Goal: Task Accomplishment & Management: Use online tool/utility

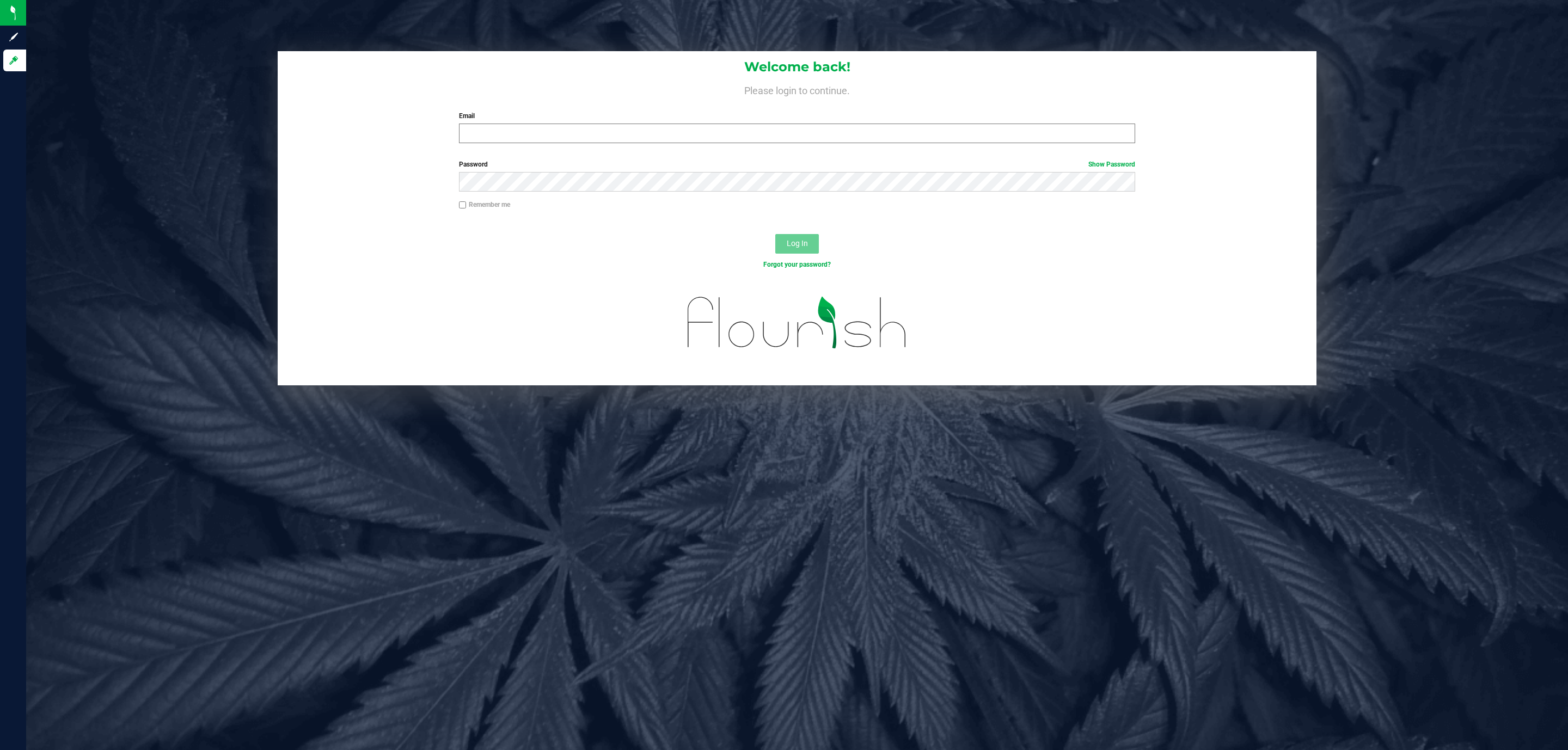
drag, startPoint x: 533, startPoint y: 123, endPoint x: 530, endPoint y: 137, distance: 14.3
click at [530, 133] on div "Email Required Please format your email correctly." at bounding box center [797, 127] width 692 height 32
click at [527, 150] on div "Welcome back! Please login to continue. Email Required Please format your email…" at bounding box center [797, 101] width 1038 height 101
click at [530, 141] on input "Email" at bounding box center [797, 133] width 676 height 20
type input "[EMAIL_ADDRESS][DOMAIN_NAME]"
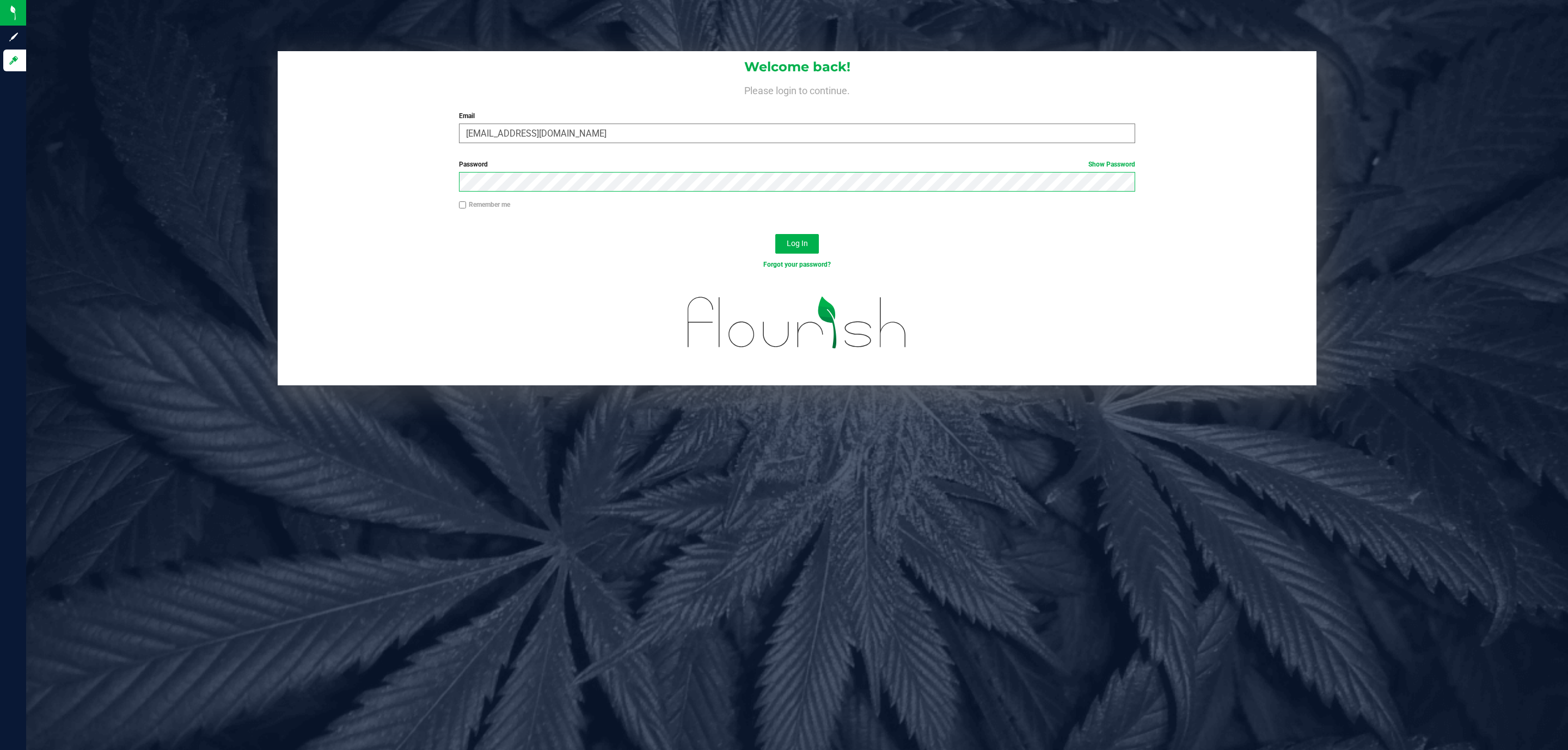
click at [775, 234] on button "Log In" at bounding box center [797, 243] width 44 height 20
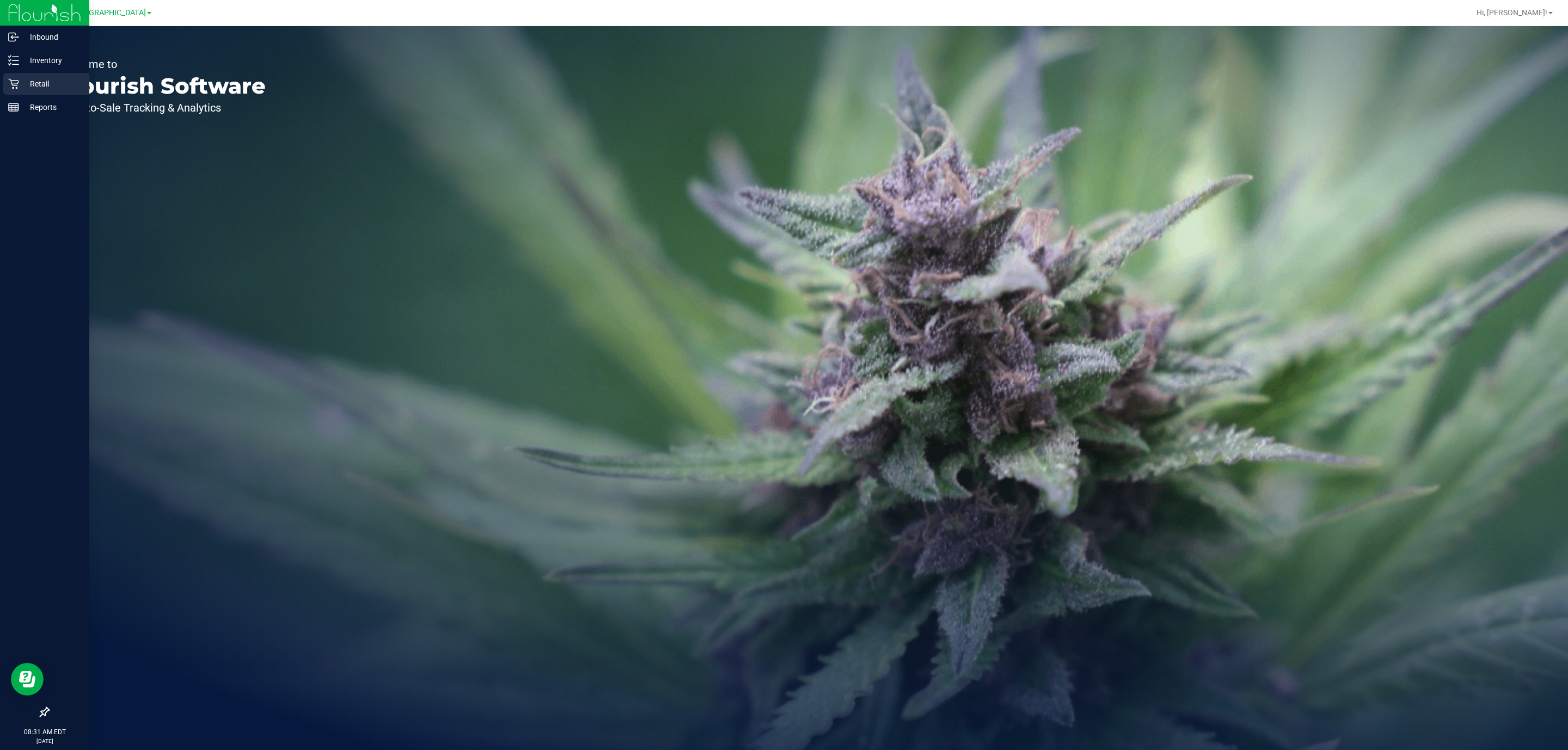
click at [15, 90] on div "Retail" at bounding box center [46, 84] width 86 height 22
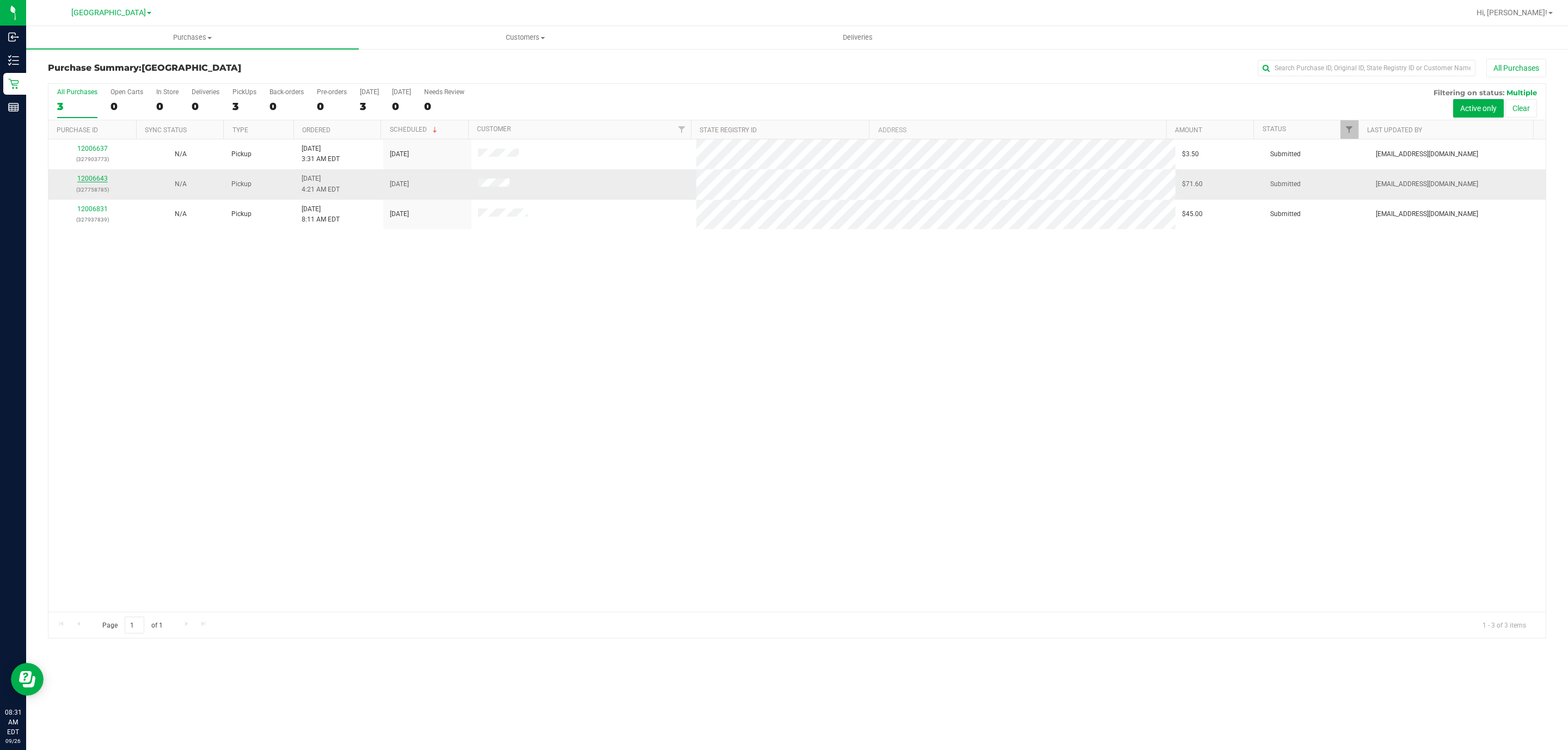
click at [95, 181] on link "12006643" at bounding box center [92, 178] width 31 height 8
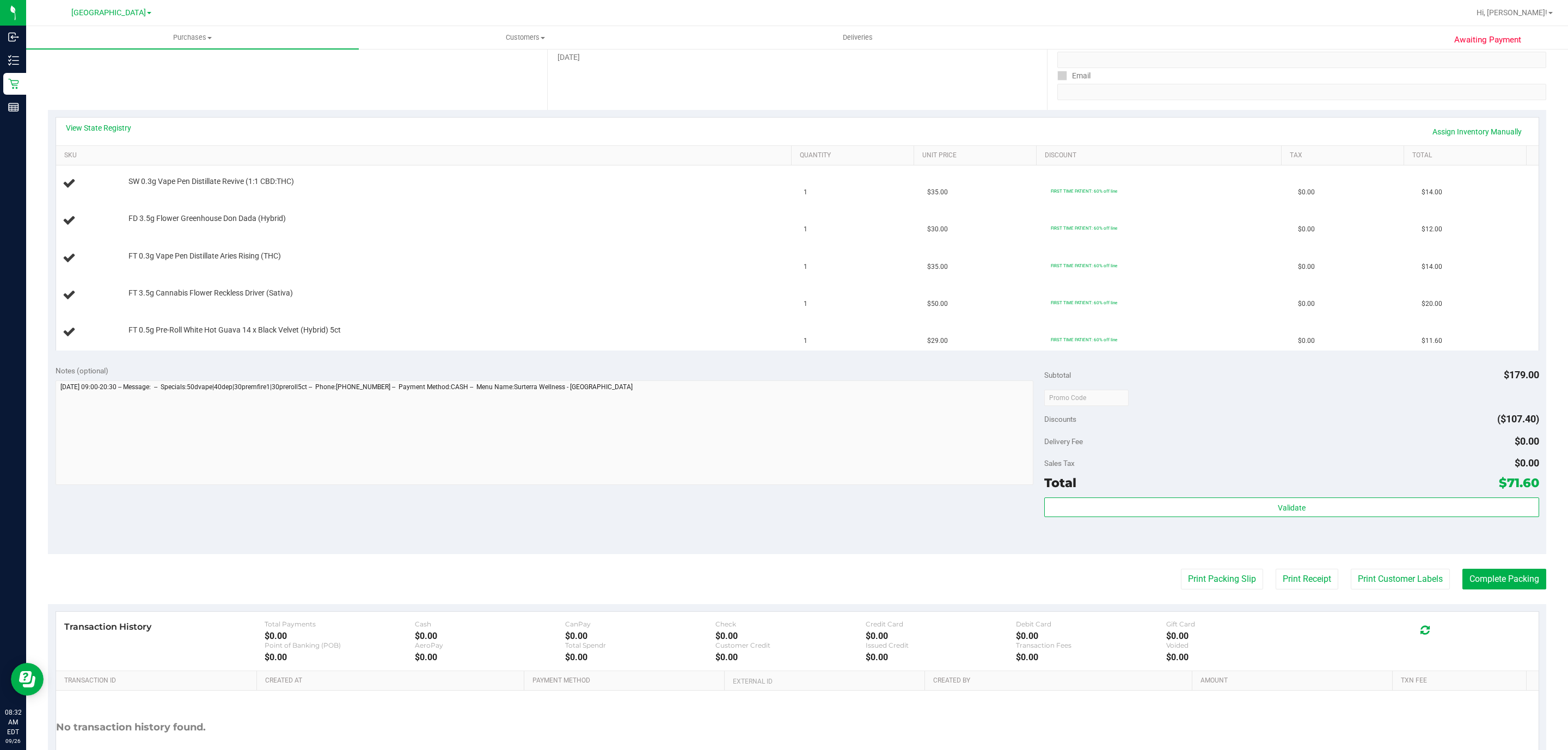
scroll to position [245, 0]
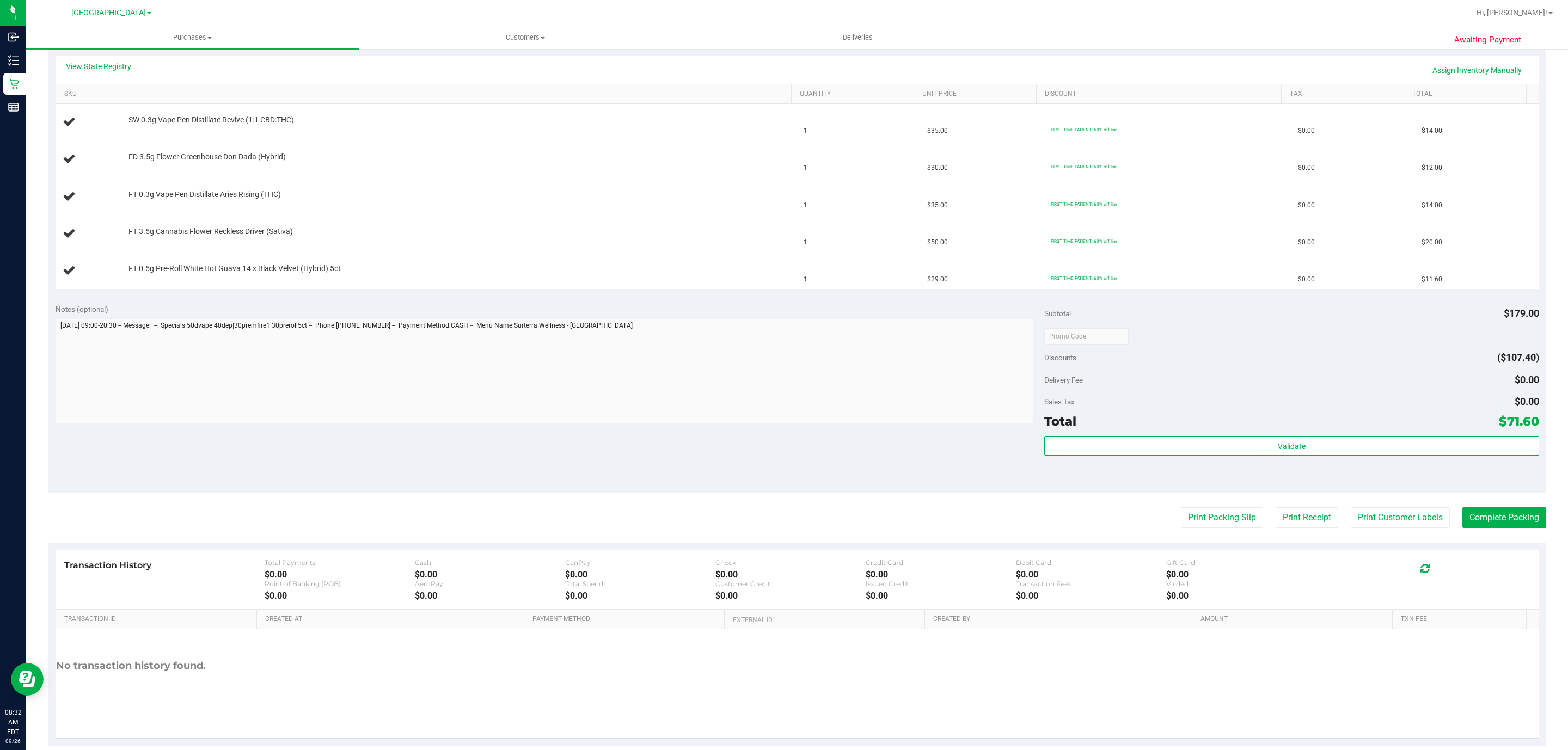
click at [1162, 518] on div "Print Packing Slip Print Receipt Print Customer Labels Complete Packing" at bounding box center [797, 517] width 1498 height 20
click at [1196, 528] on button "Print Packing Slip" at bounding box center [1221, 517] width 82 height 20
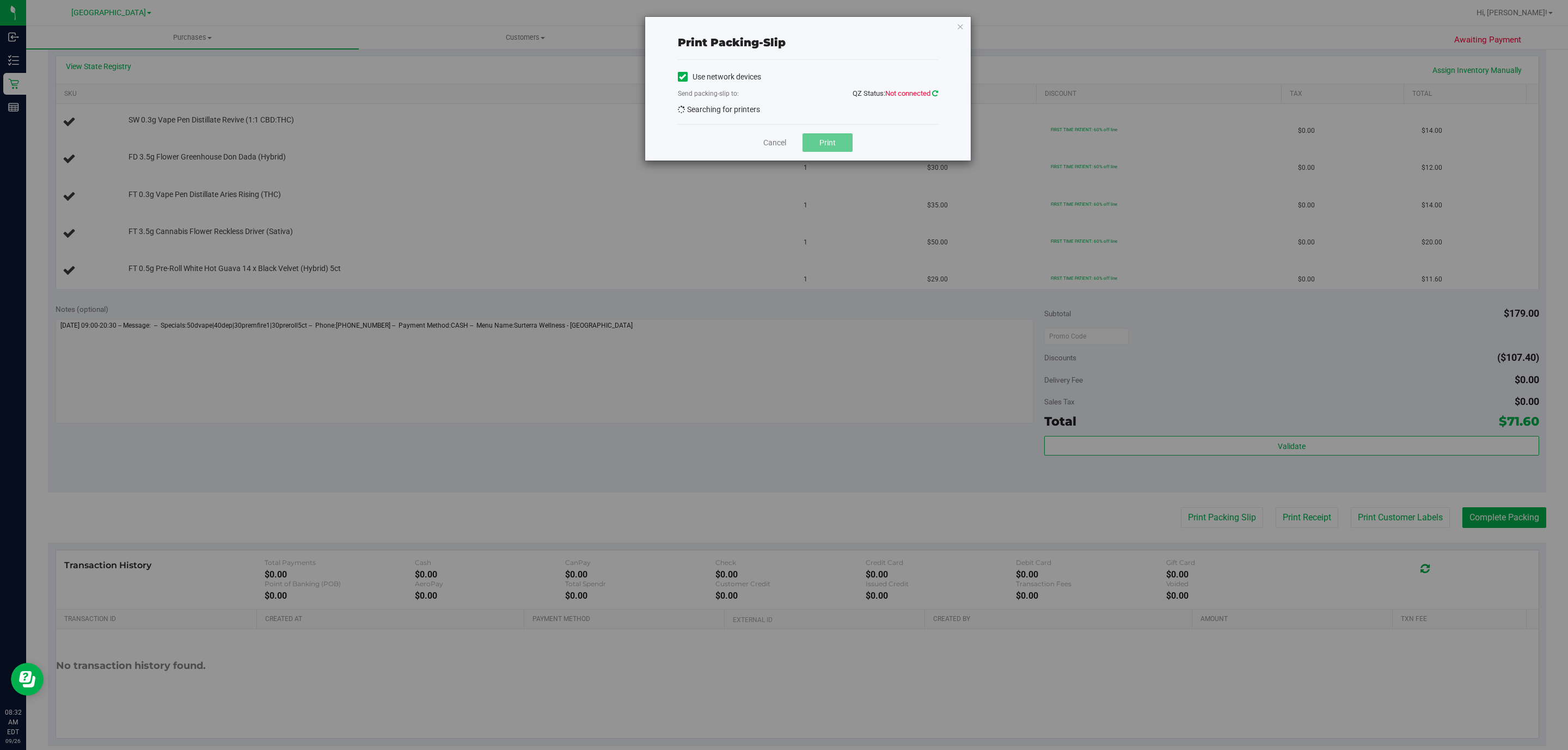
click at [933, 92] on icon at bounding box center [935, 93] width 6 height 7
click at [935, 94] on icon at bounding box center [935, 93] width 6 height 7
click at [765, 116] on span "EPSON-[GEOGRAPHIC_DATA]" at bounding box center [801, 112] width 246 height 15
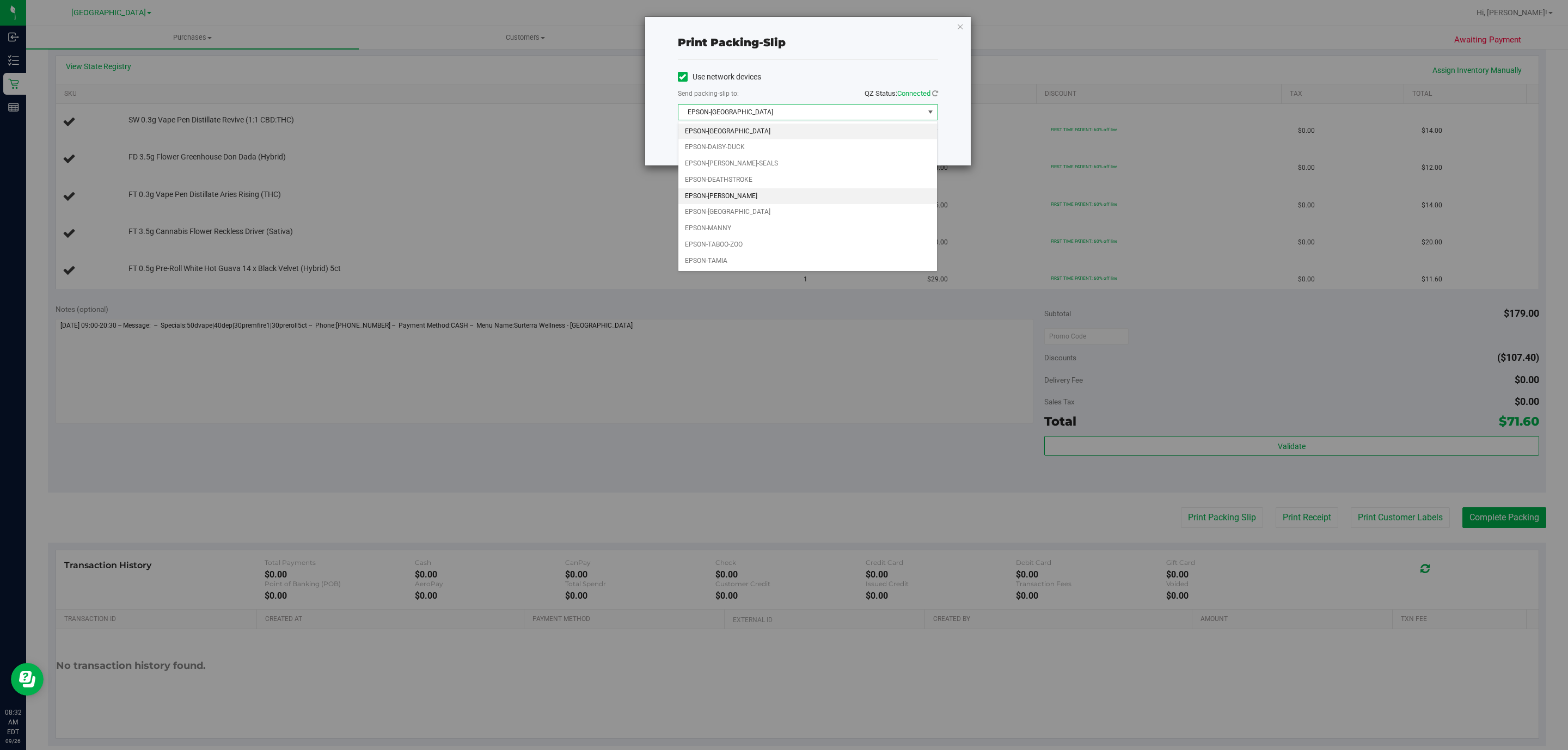
click at [742, 196] on li "EPSON-[PERSON_NAME]" at bounding box center [807, 196] width 258 height 16
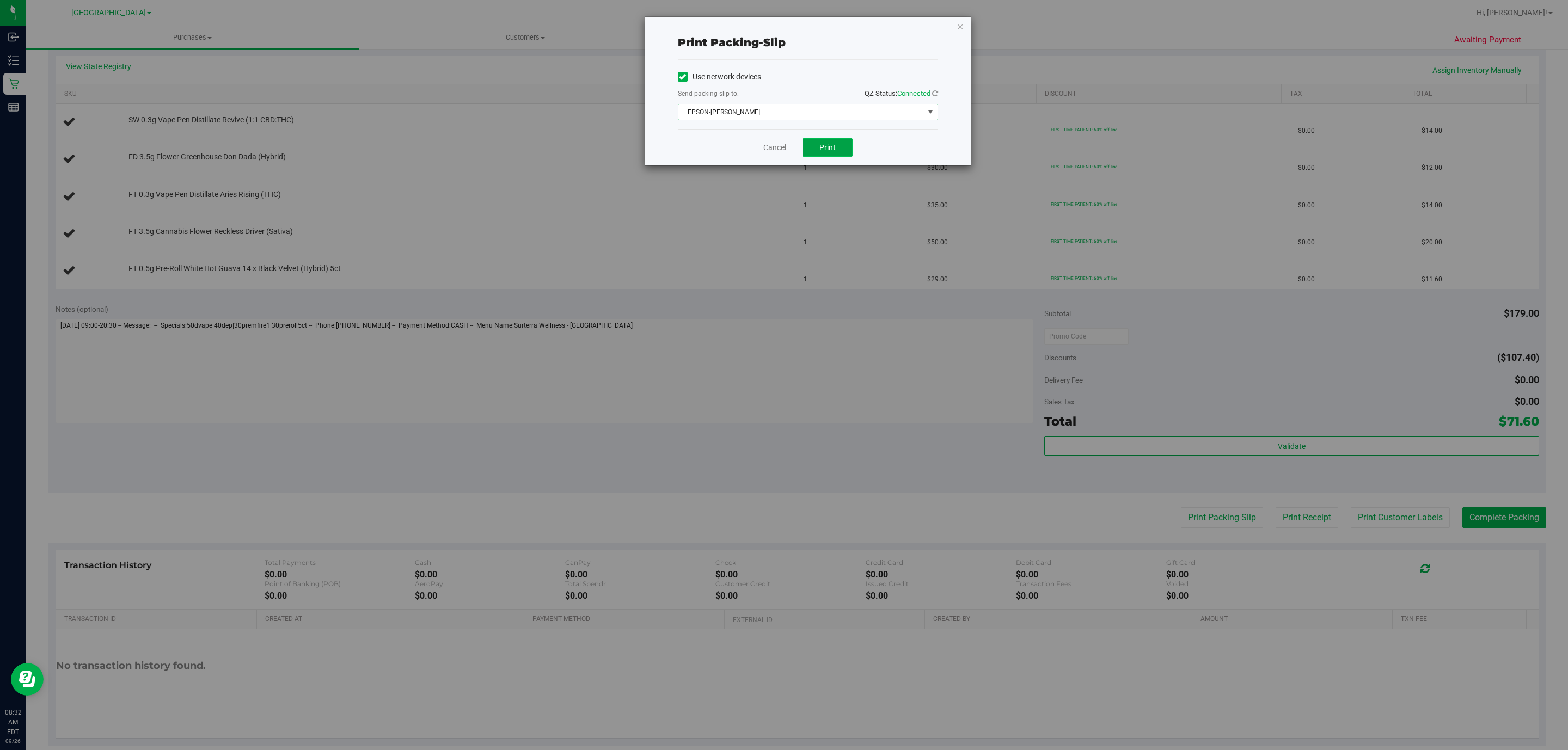
click at [813, 155] on button "Print" at bounding box center [828, 148] width 50 height 19
click at [960, 22] on icon "button" at bounding box center [960, 26] width 8 height 13
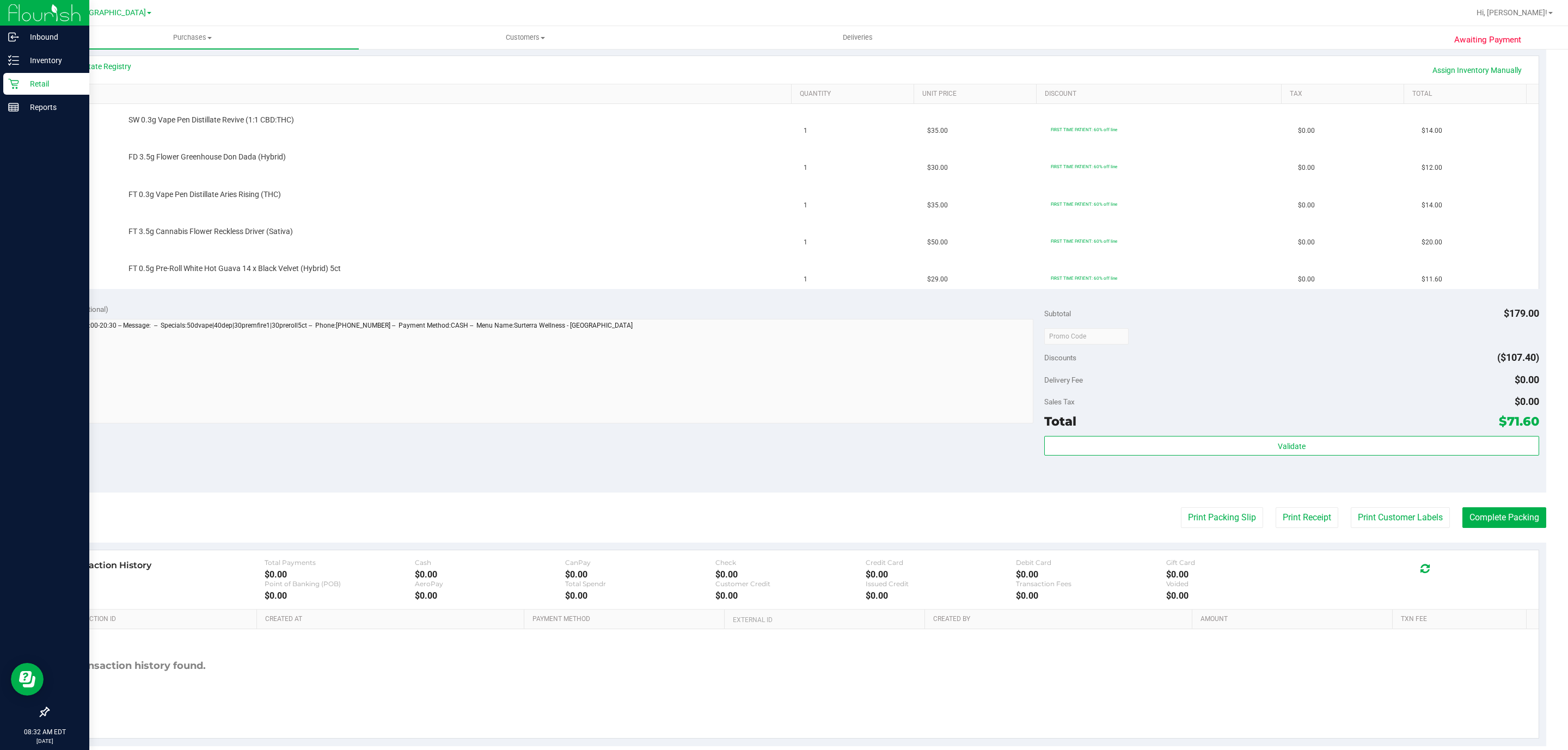
click at [16, 82] on icon at bounding box center [13, 84] width 11 height 11
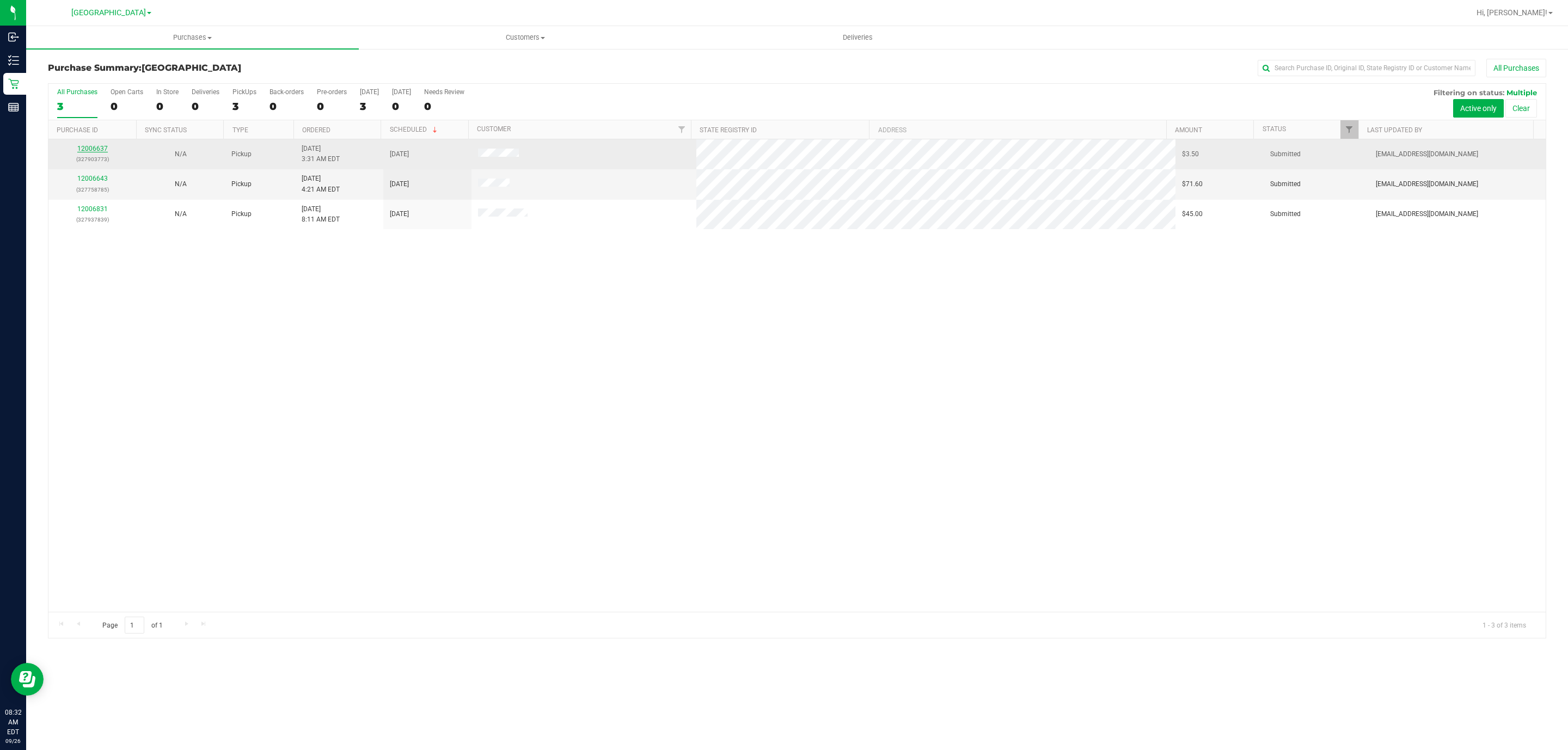
click at [92, 149] on link "12006637" at bounding box center [92, 149] width 31 height 8
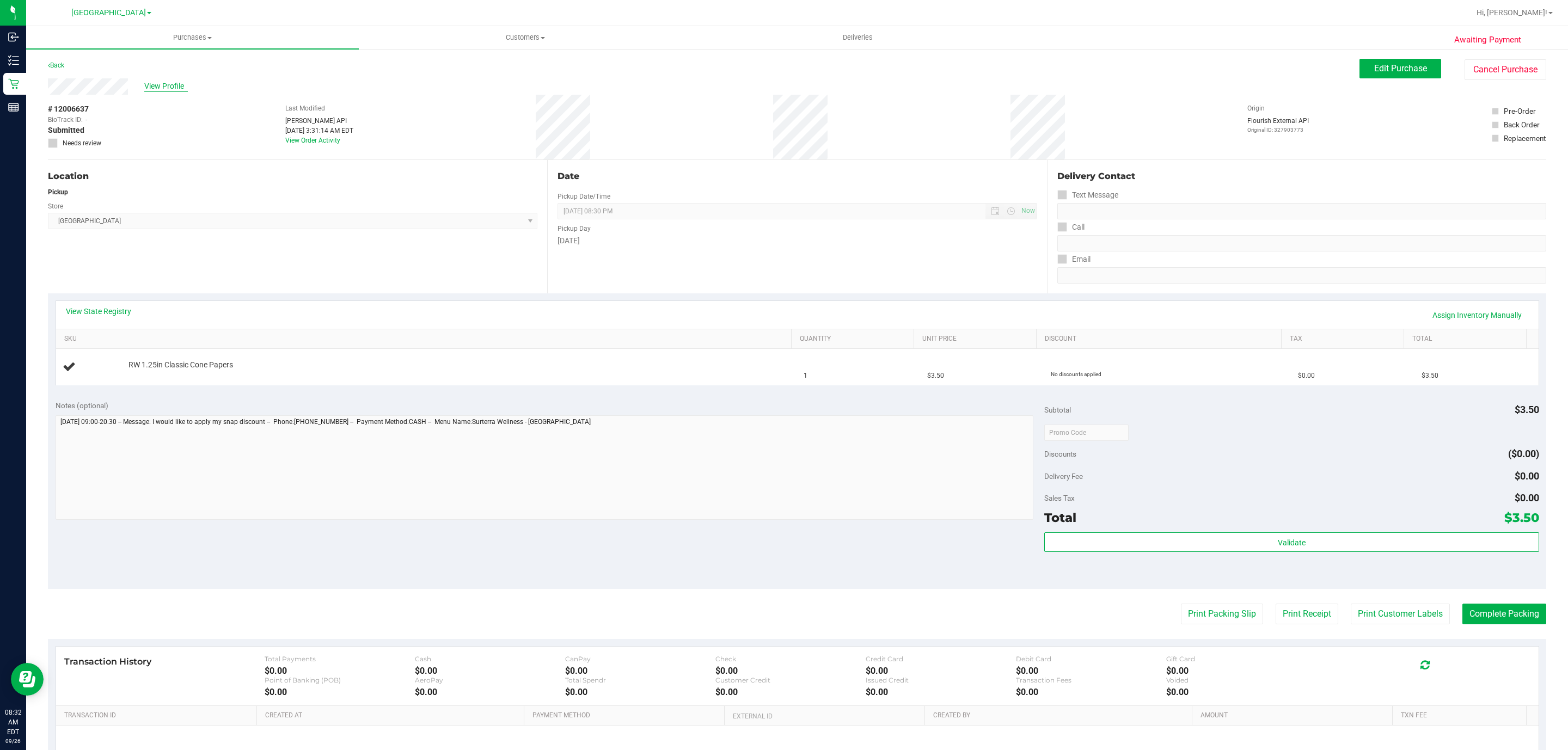
click at [178, 90] on span "View Profile" at bounding box center [166, 86] width 44 height 12
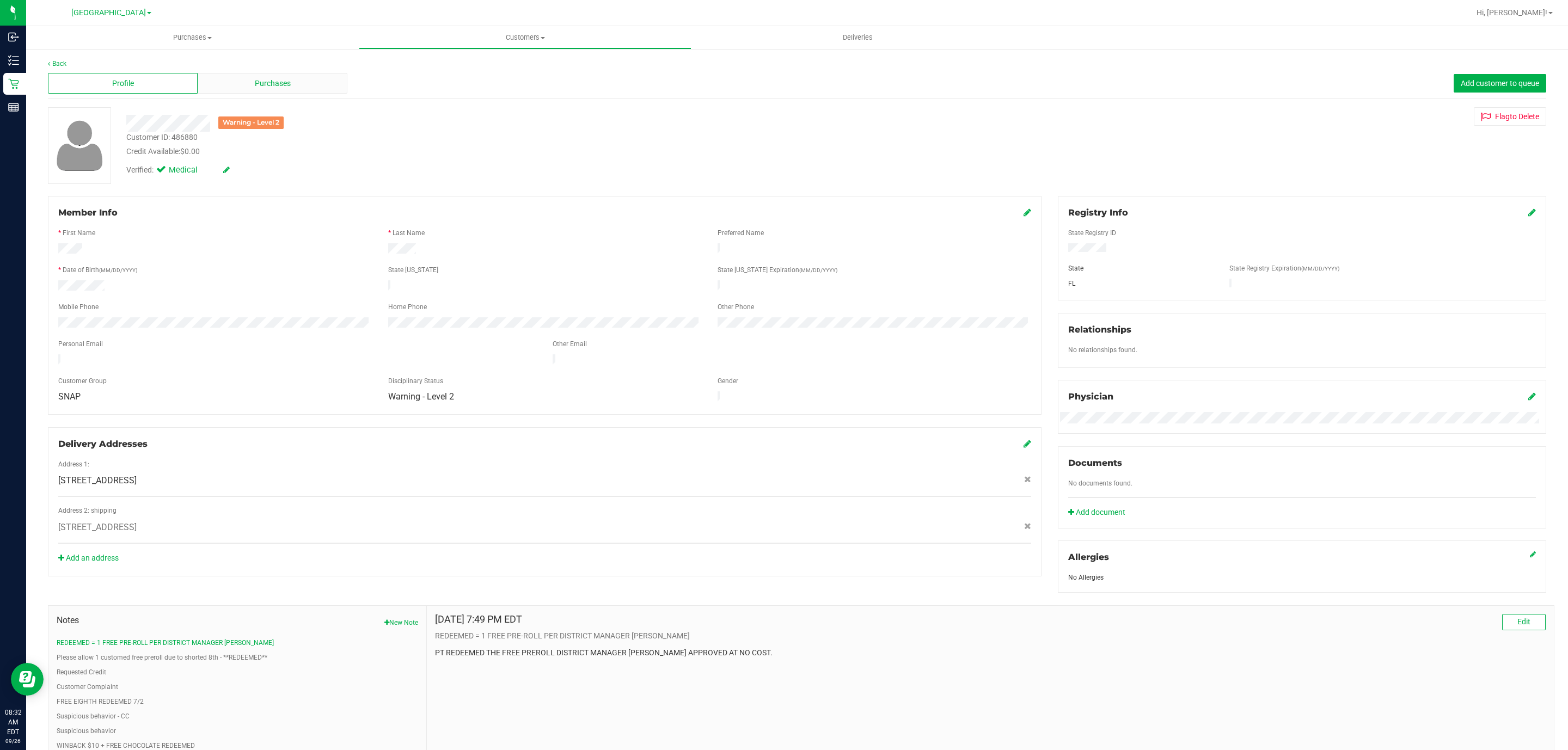
click at [275, 85] on span "Purchases" at bounding box center [273, 83] width 36 height 12
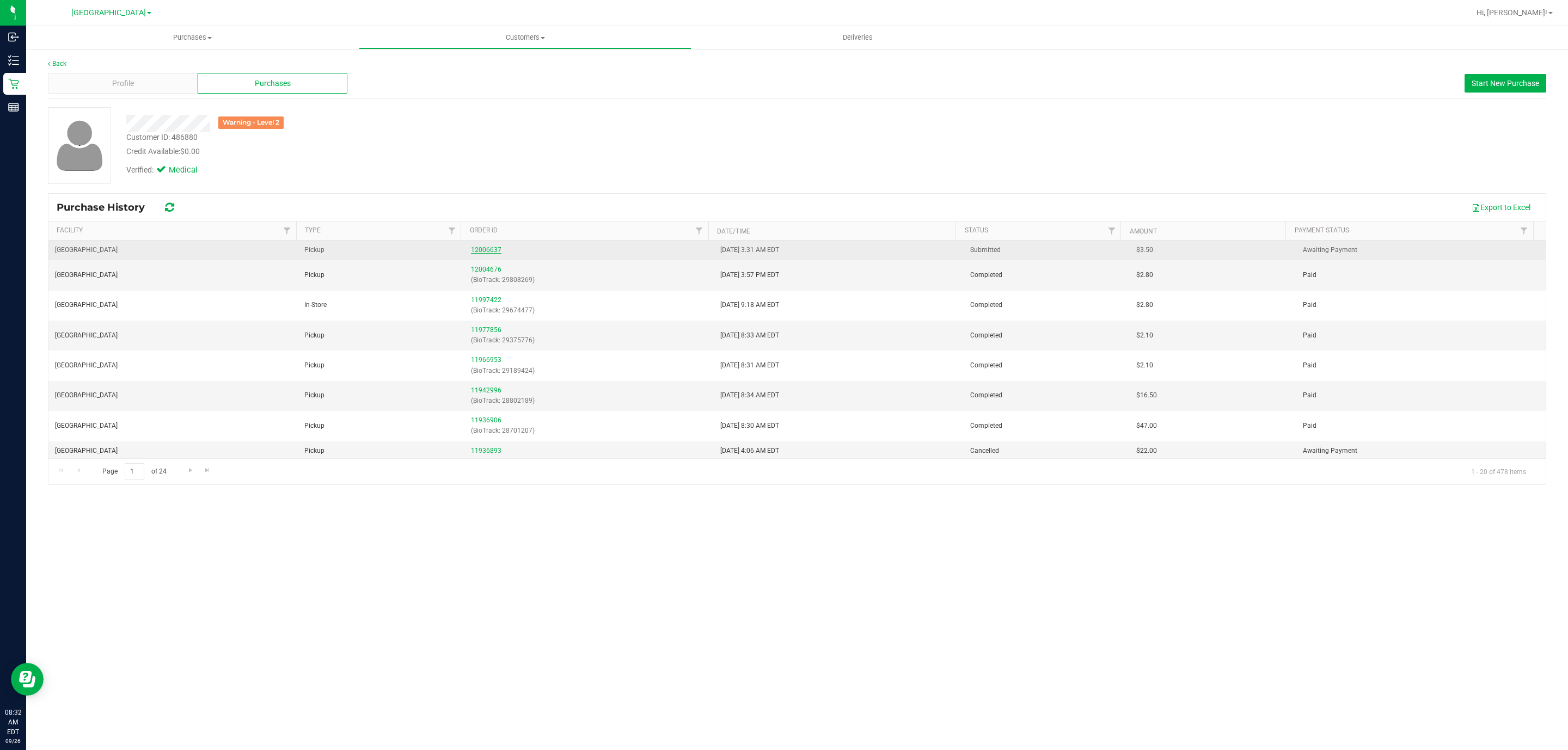
click at [492, 250] on link "12006637" at bounding box center [486, 249] width 31 height 8
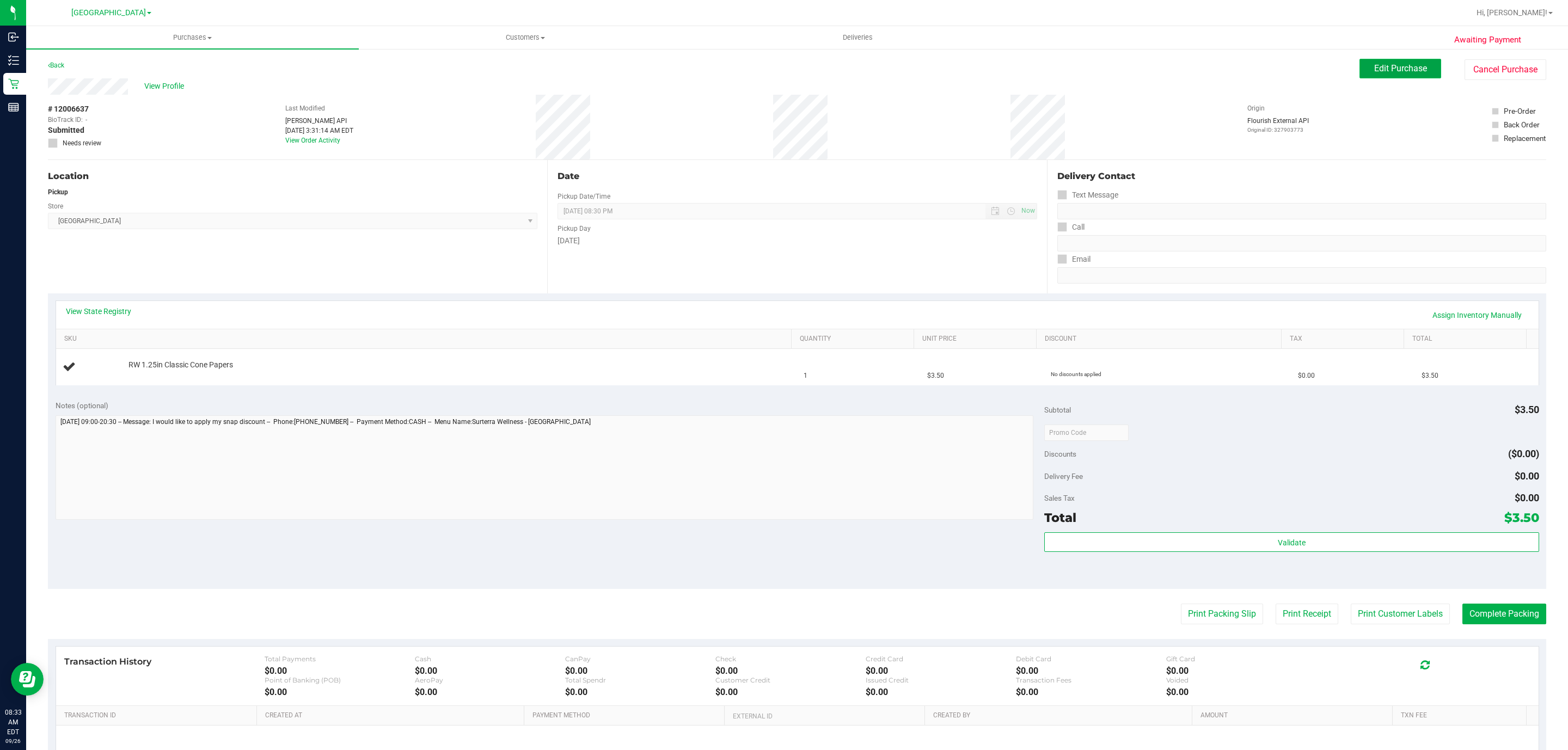
click at [1374, 69] on span "Edit Purchase" at bounding box center [1400, 68] width 52 height 10
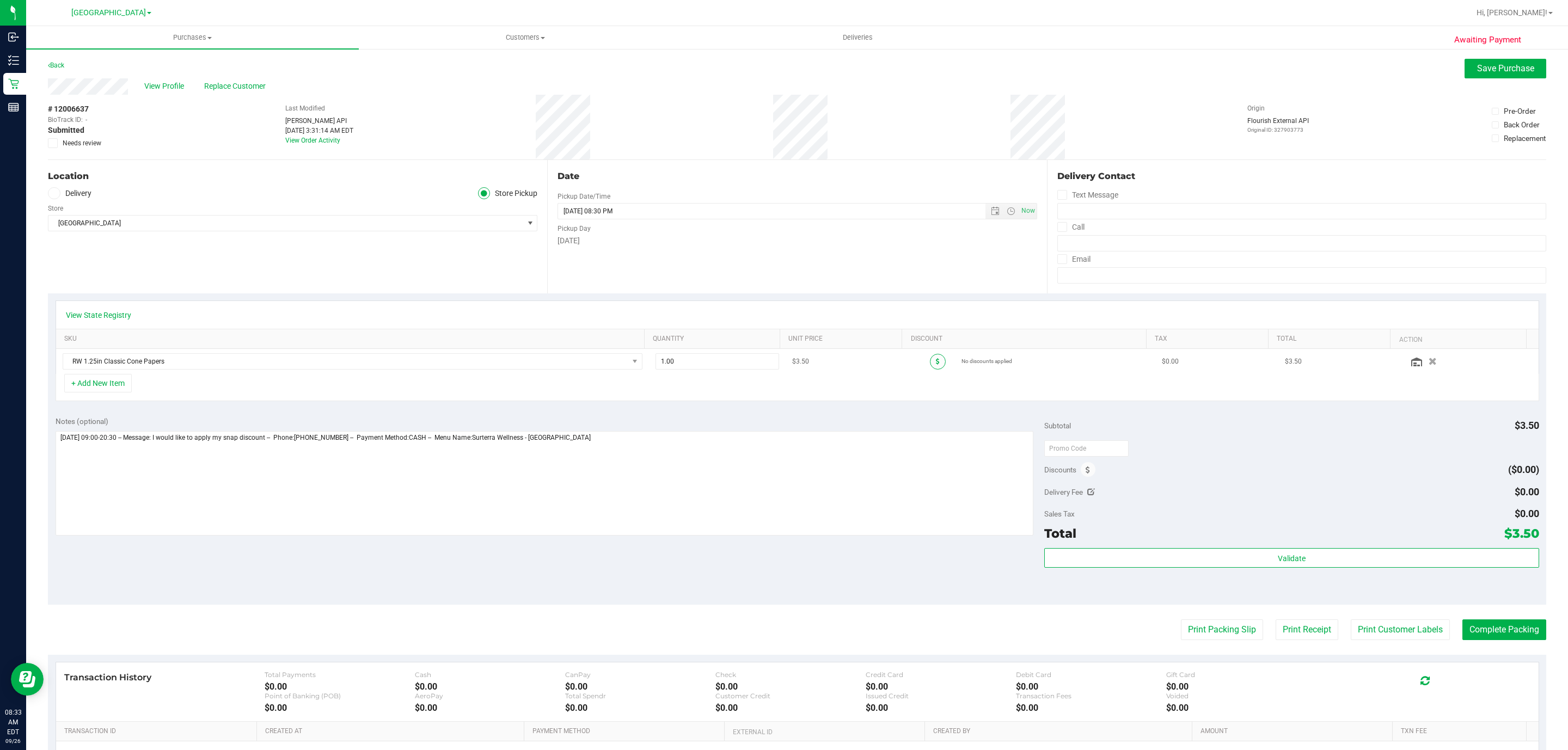
click at [930, 366] on span at bounding box center [937, 361] width 16 height 16
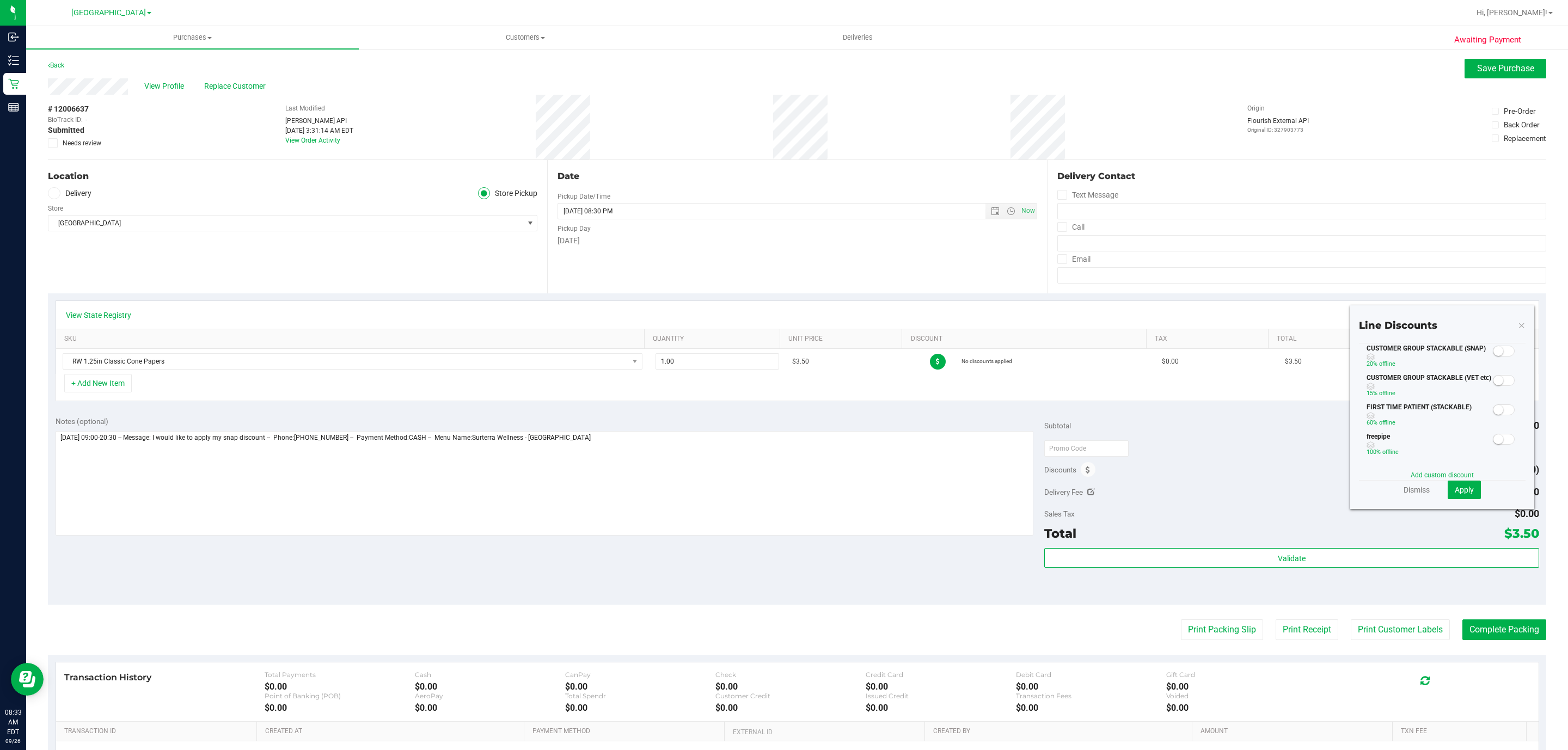
click at [1493, 357] on span at bounding box center [1504, 351] width 22 height 11
click at [1455, 493] on span "Apply" at bounding box center [1464, 490] width 19 height 9
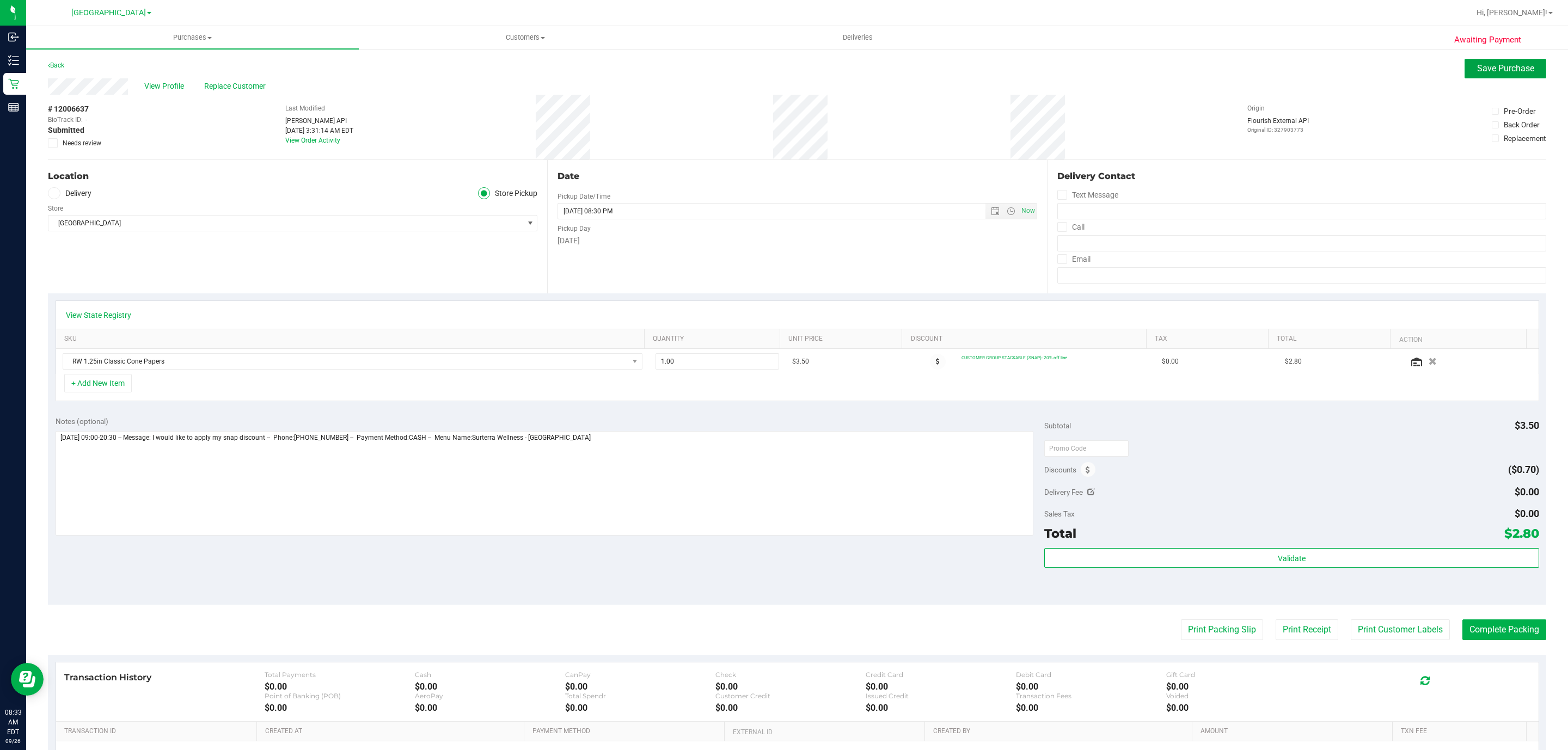
click at [1479, 67] on span "Save Purchase" at bounding box center [1505, 68] width 57 height 10
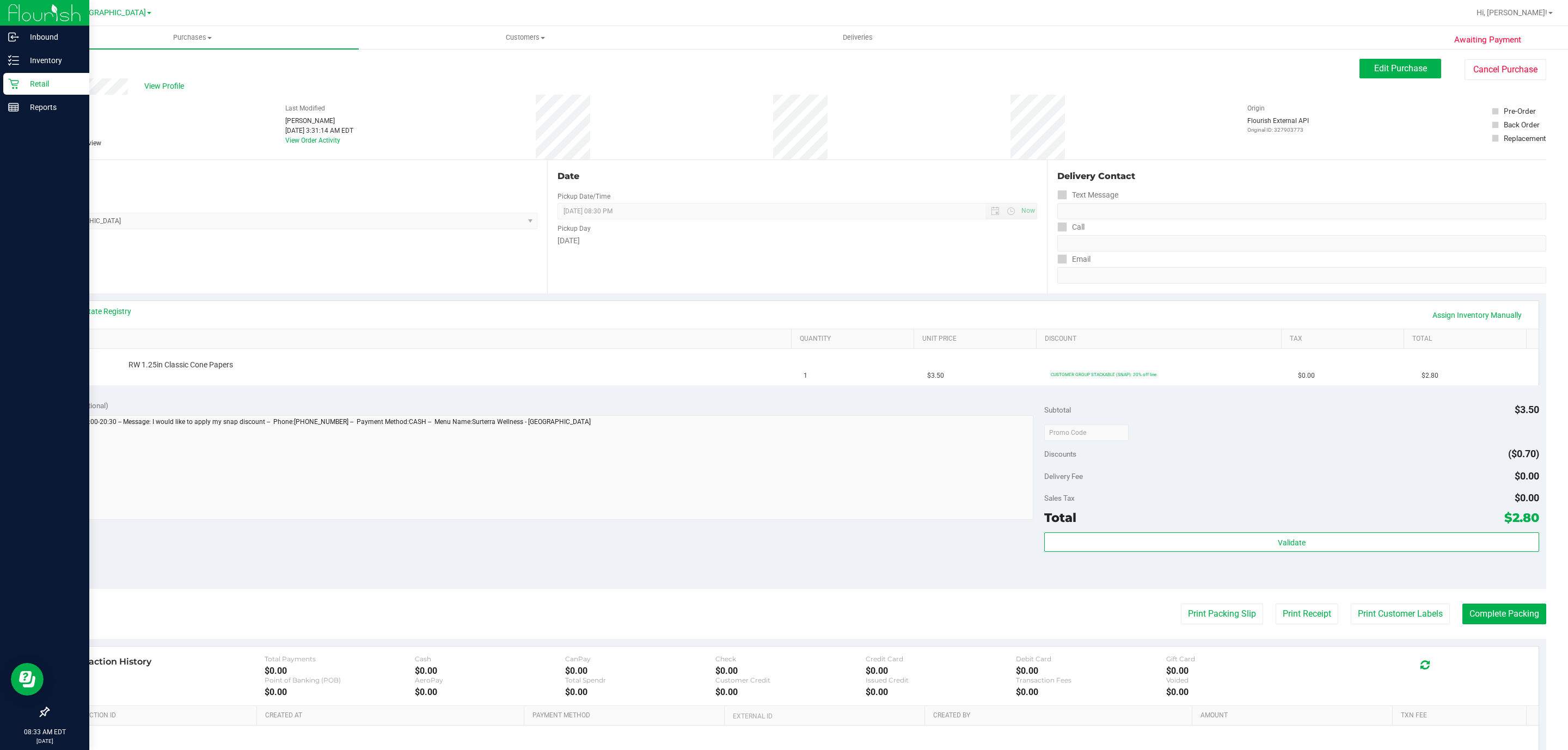
click at [41, 77] on p "Retail" at bounding box center [51, 84] width 65 height 13
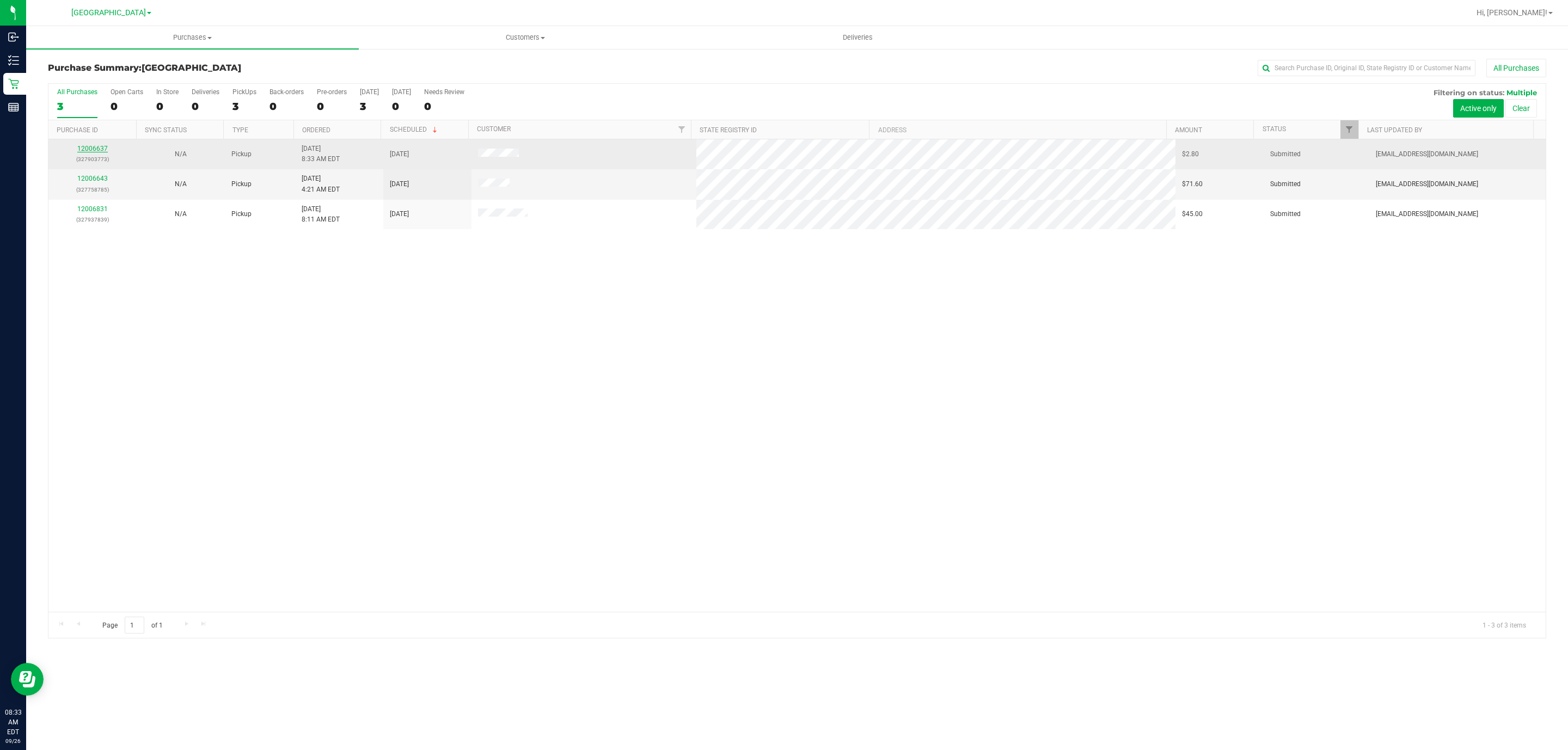
click at [95, 147] on link "12006637" at bounding box center [92, 149] width 31 height 8
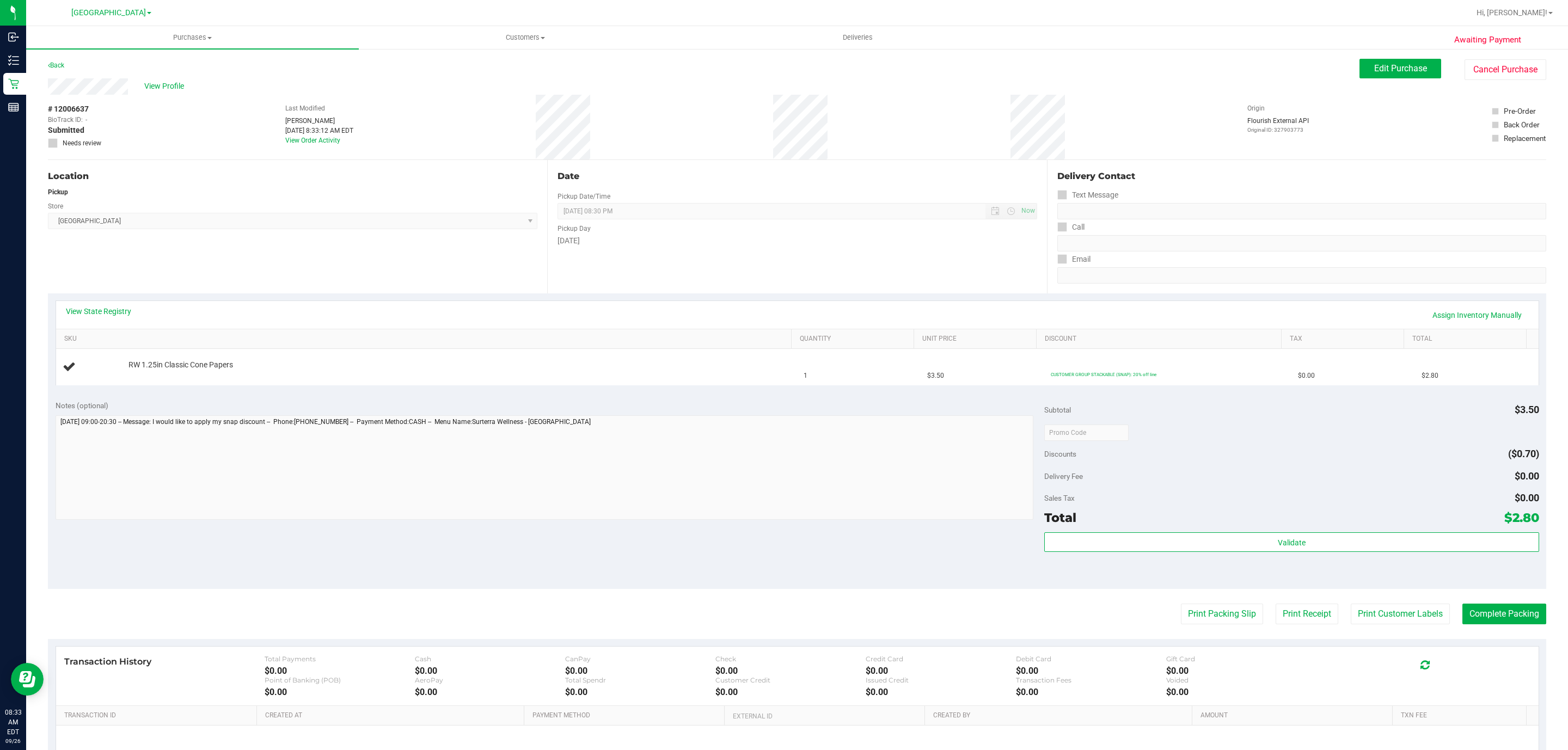
click at [200, 258] on div "Location Pickup Store [GEOGRAPHIC_DATA] WC Select Store [PERSON_NAME][GEOGRAPHI…" at bounding box center [297, 227] width 499 height 133
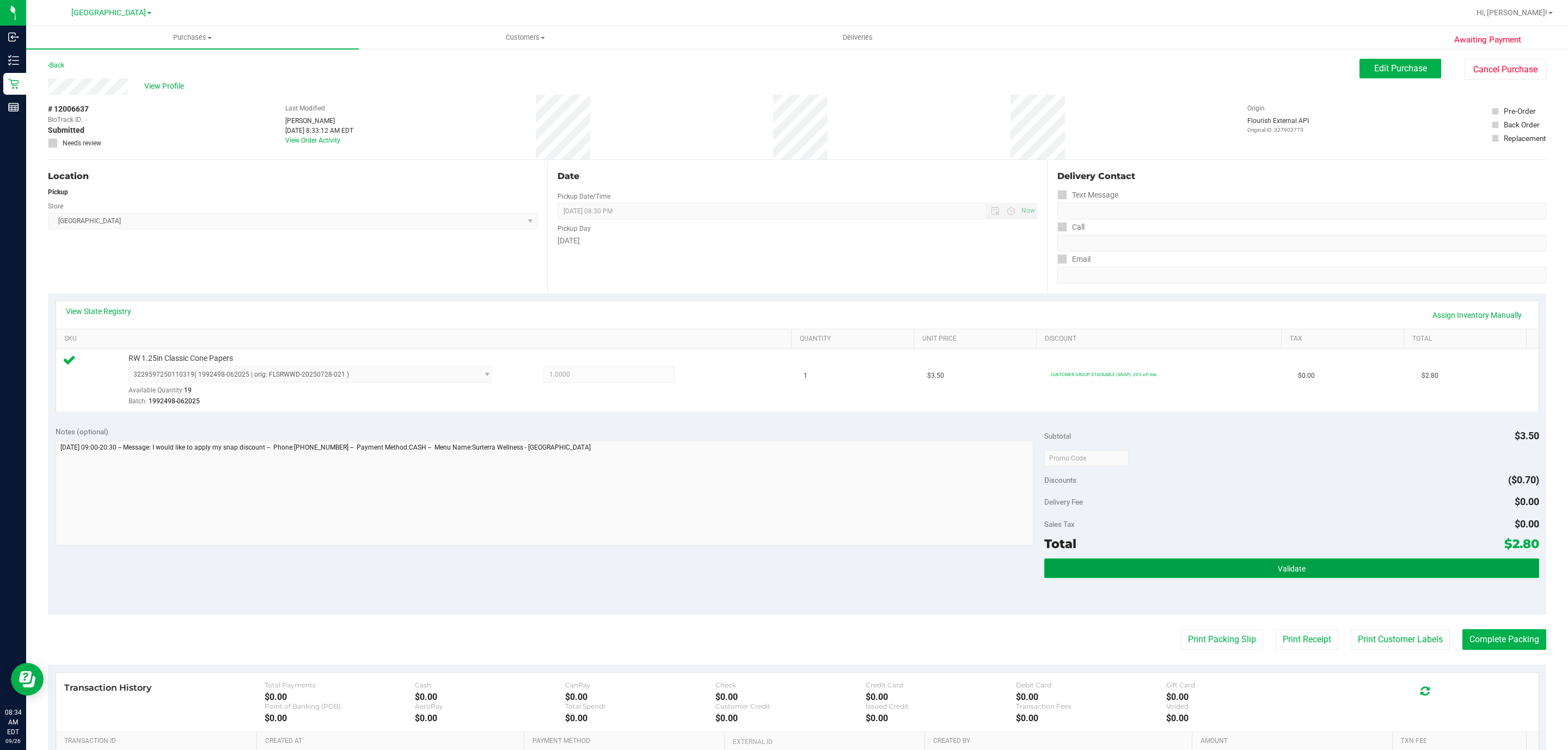
click at [1207, 575] on button "Validate" at bounding box center [1291, 568] width 494 height 20
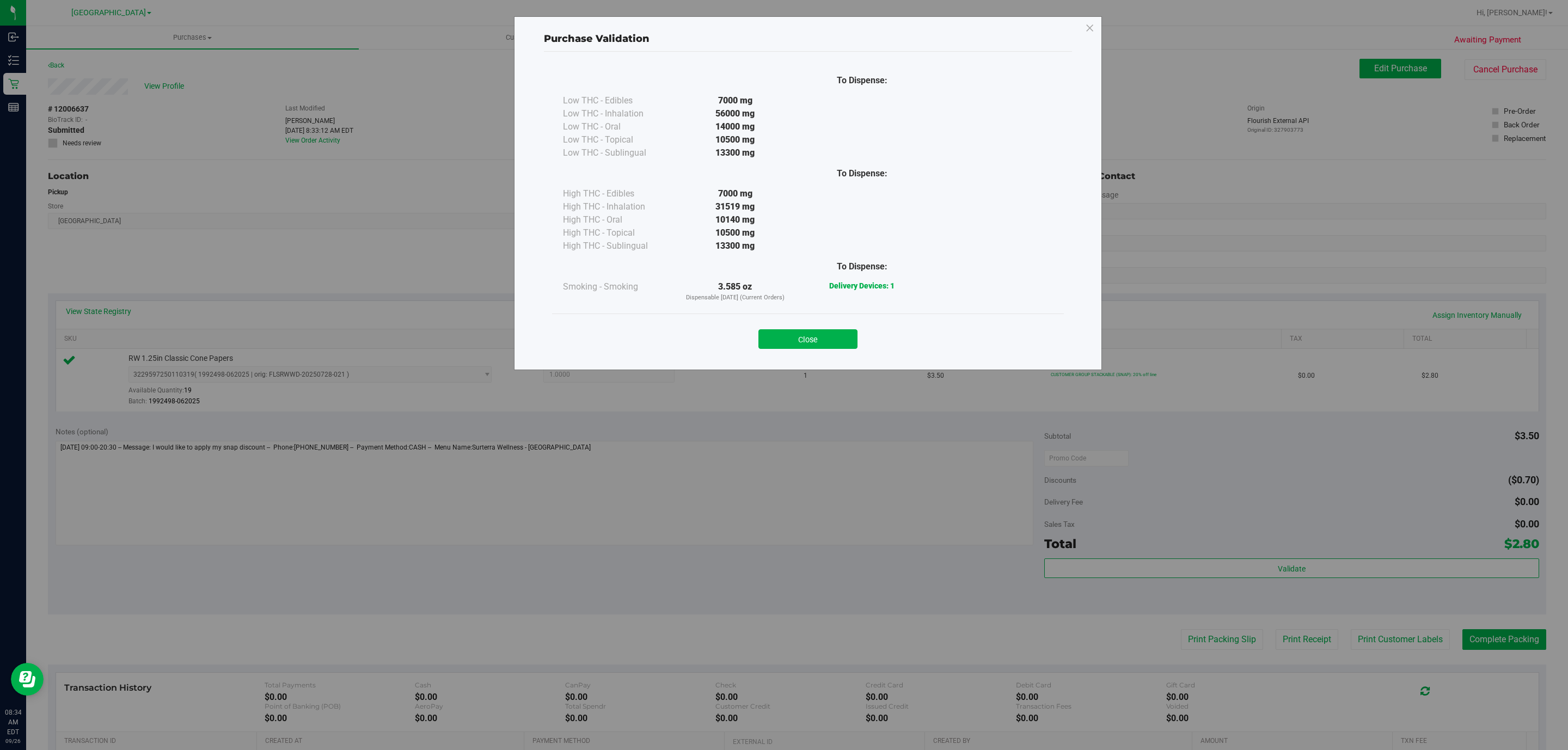
click at [826, 335] on button "Close" at bounding box center [807, 339] width 99 height 20
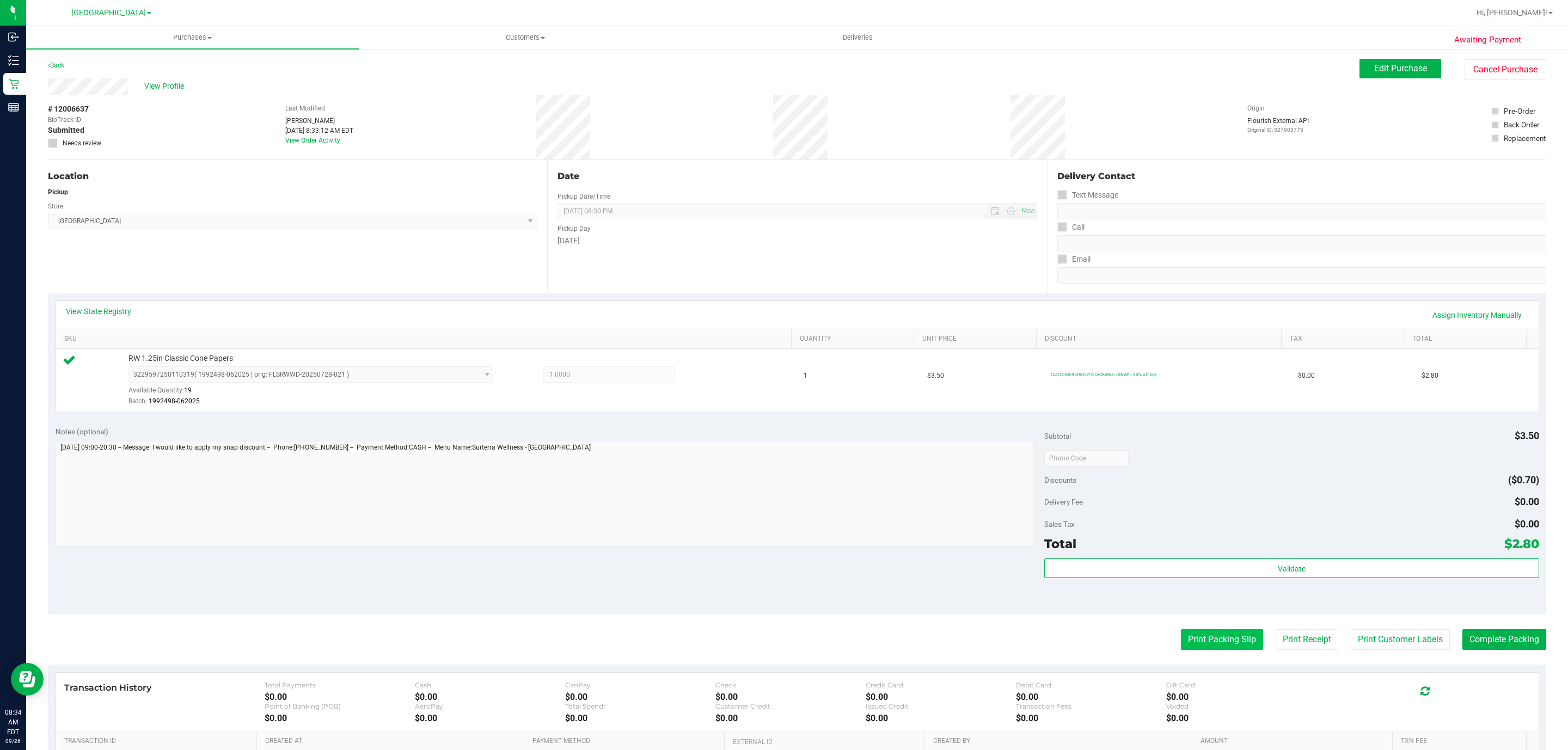
click at [1197, 644] on button "Print Packing Slip" at bounding box center [1221, 639] width 82 height 20
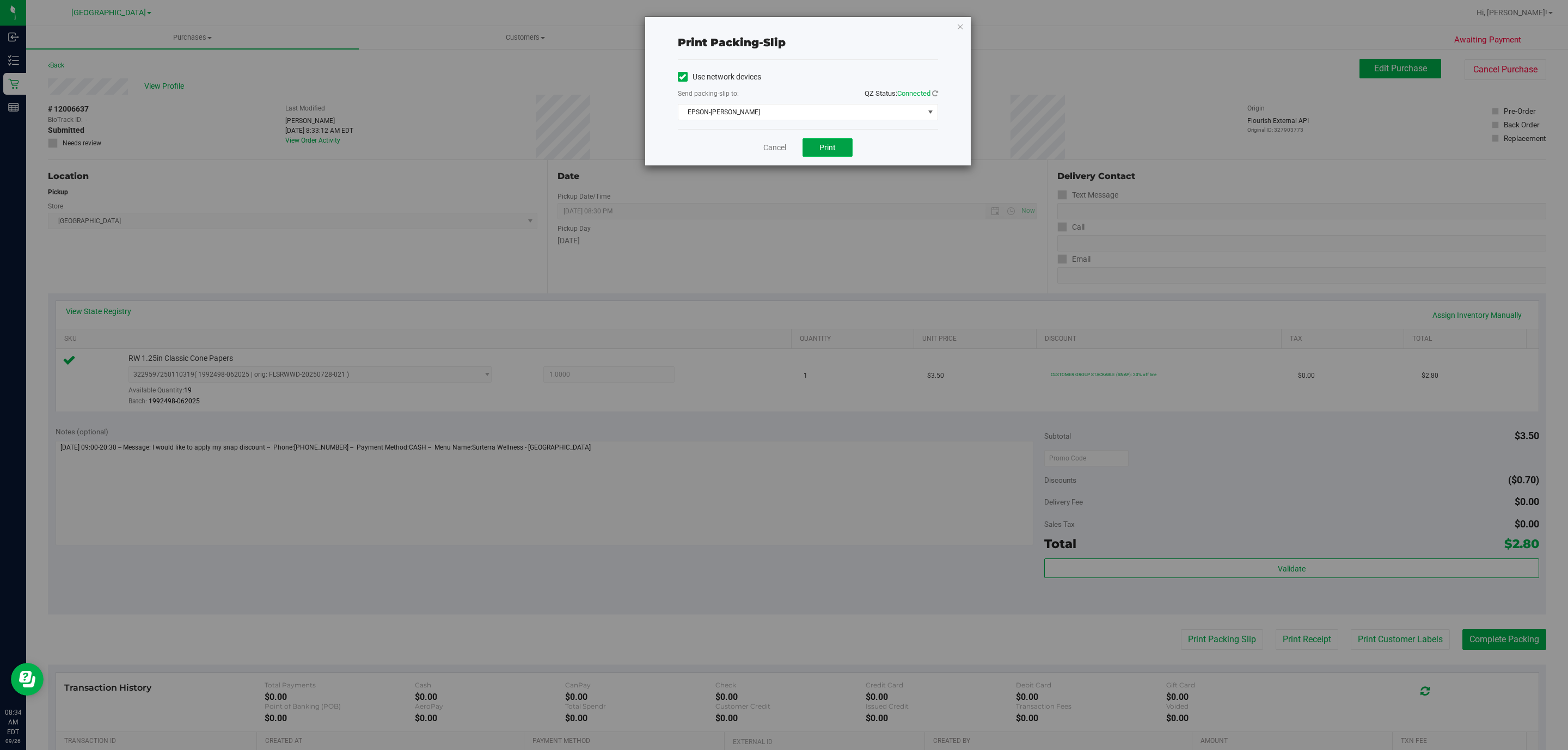
click at [804, 140] on button "Print" at bounding box center [828, 148] width 50 height 19
click at [958, 24] on icon "button" at bounding box center [960, 26] width 8 height 13
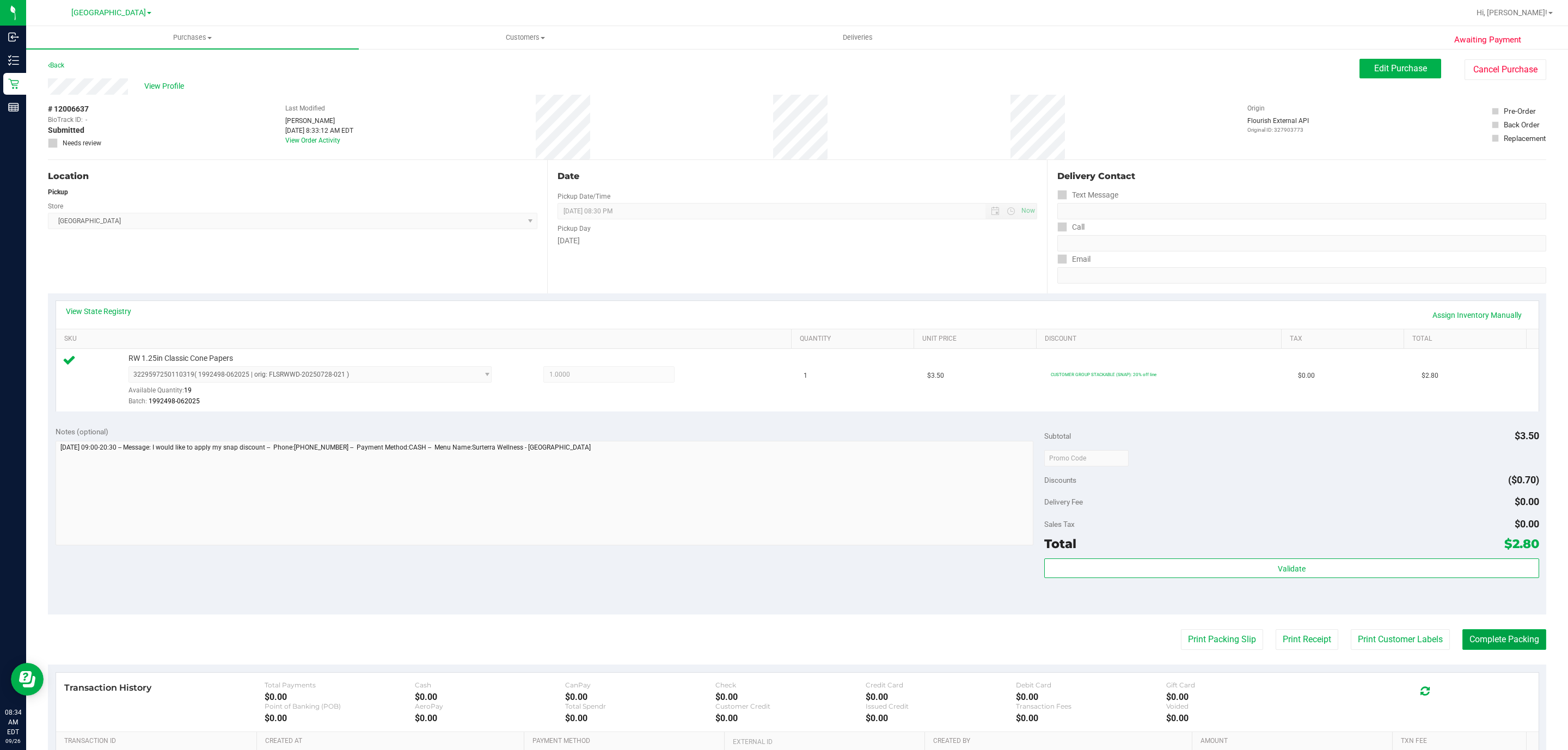
click at [1496, 648] on button "Complete Packing" at bounding box center [1504, 639] width 84 height 20
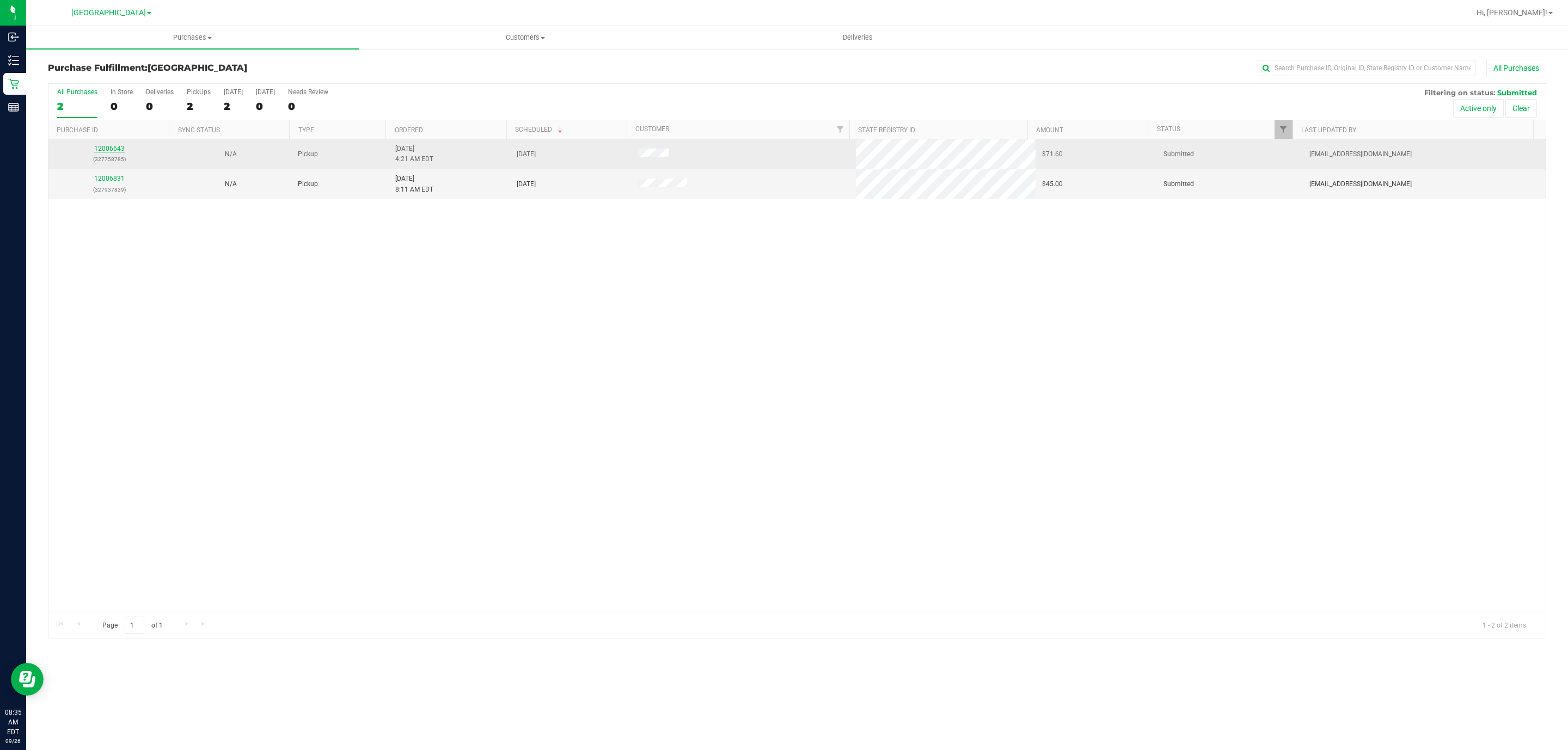
click at [114, 151] on link "12006643" at bounding box center [109, 149] width 31 height 8
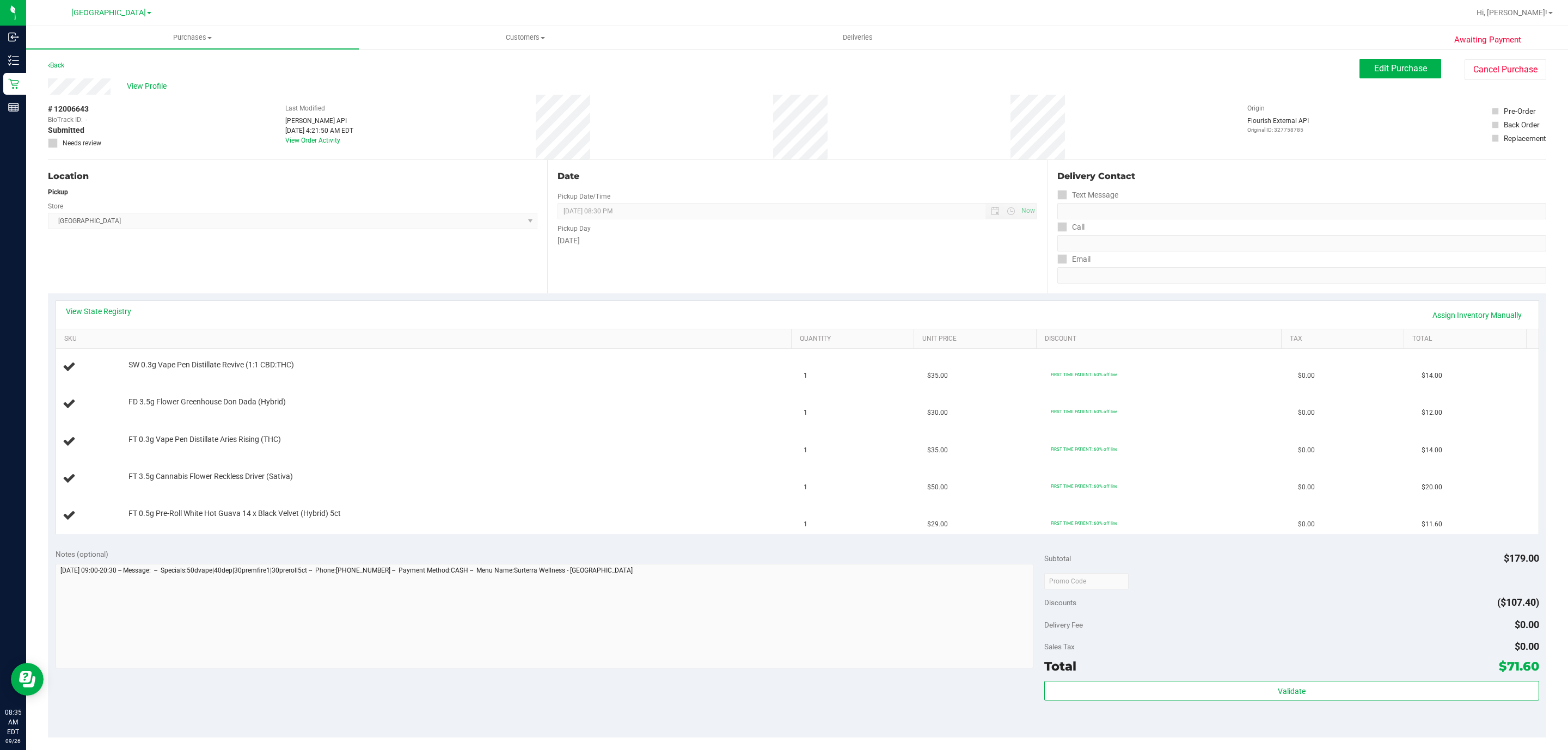
click at [241, 70] on div "Back Edit Purchase Cancel Purchase" at bounding box center [797, 68] width 1498 height 20
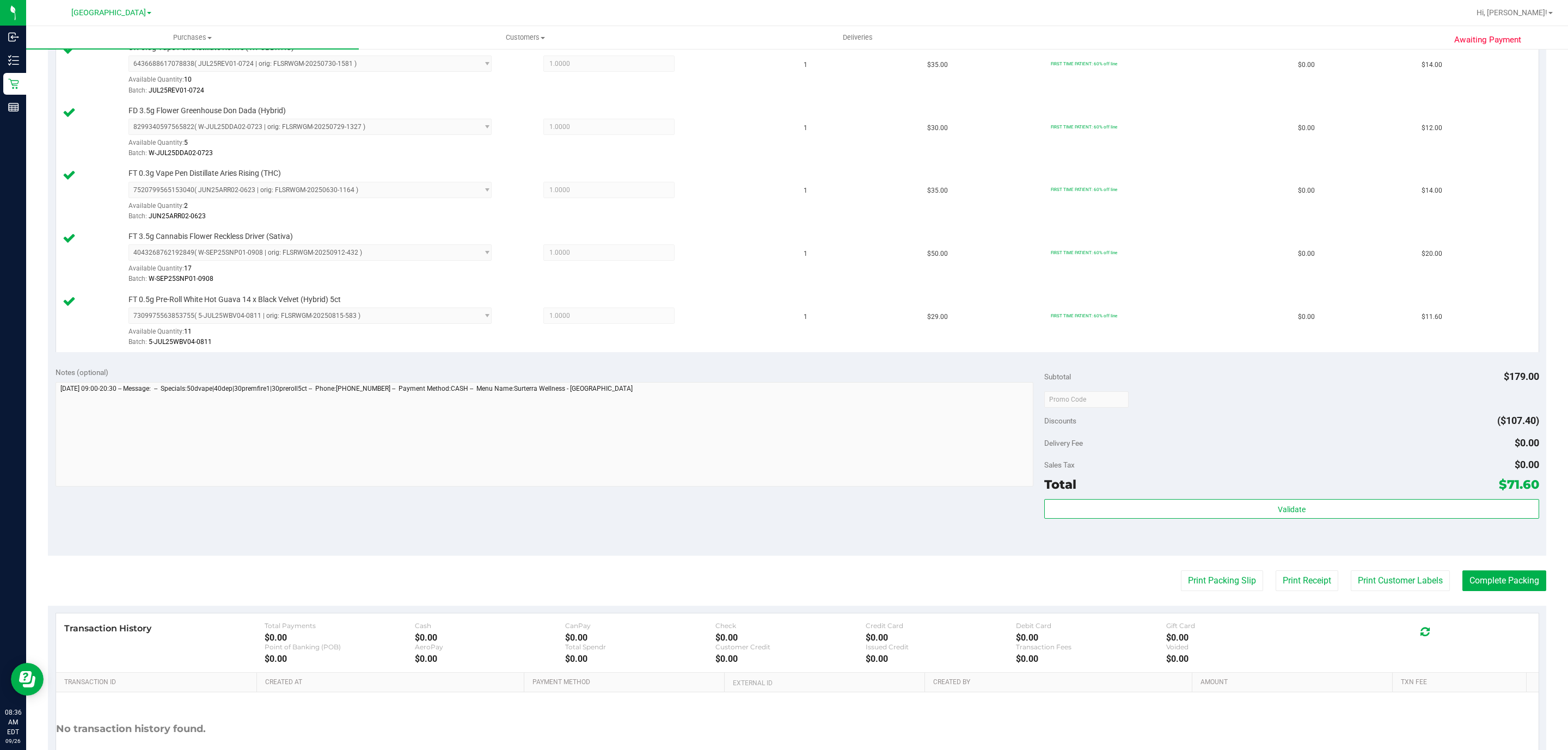
scroll to position [398, 0]
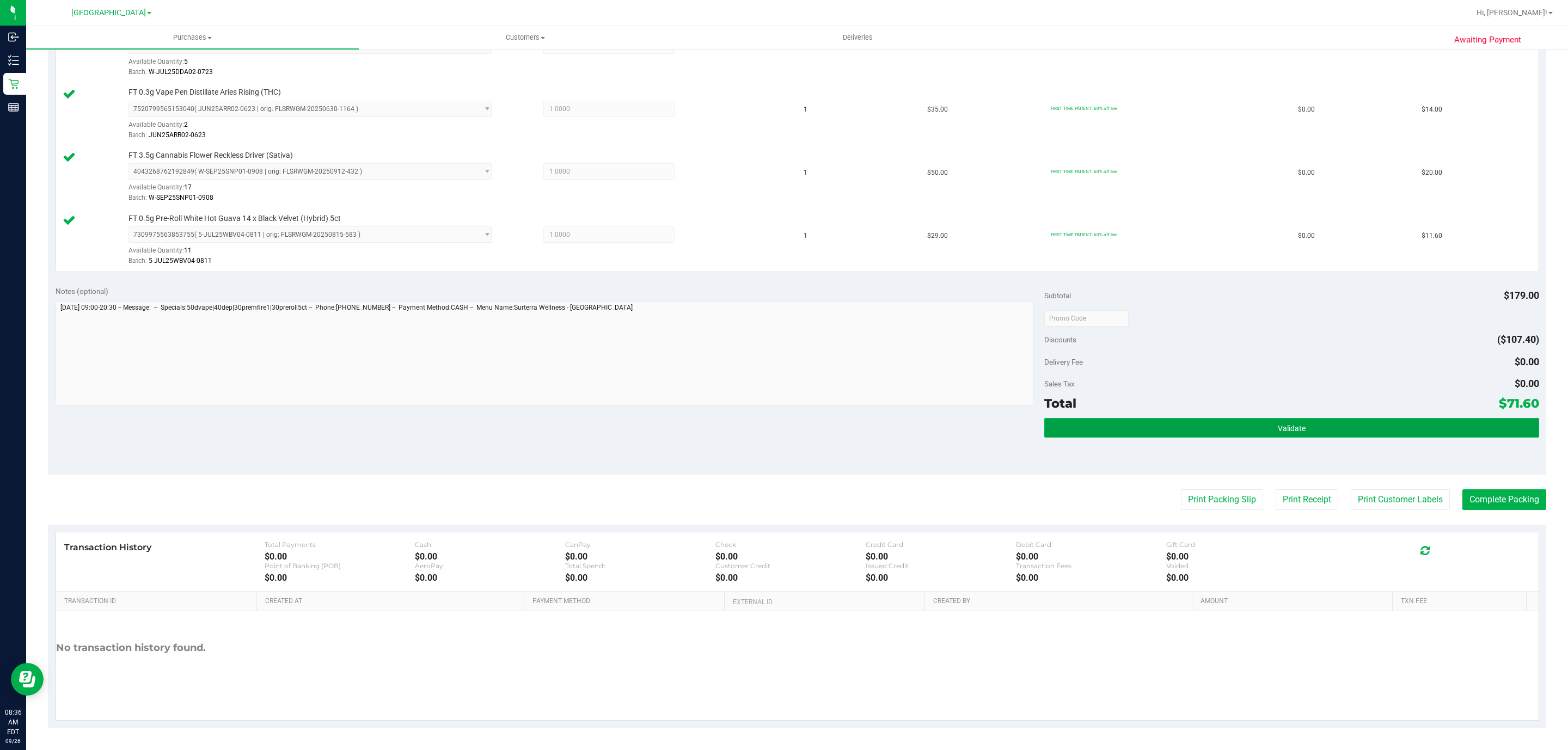
click at [1293, 433] on button "Validate" at bounding box center [1291, 427] width 494 height 20
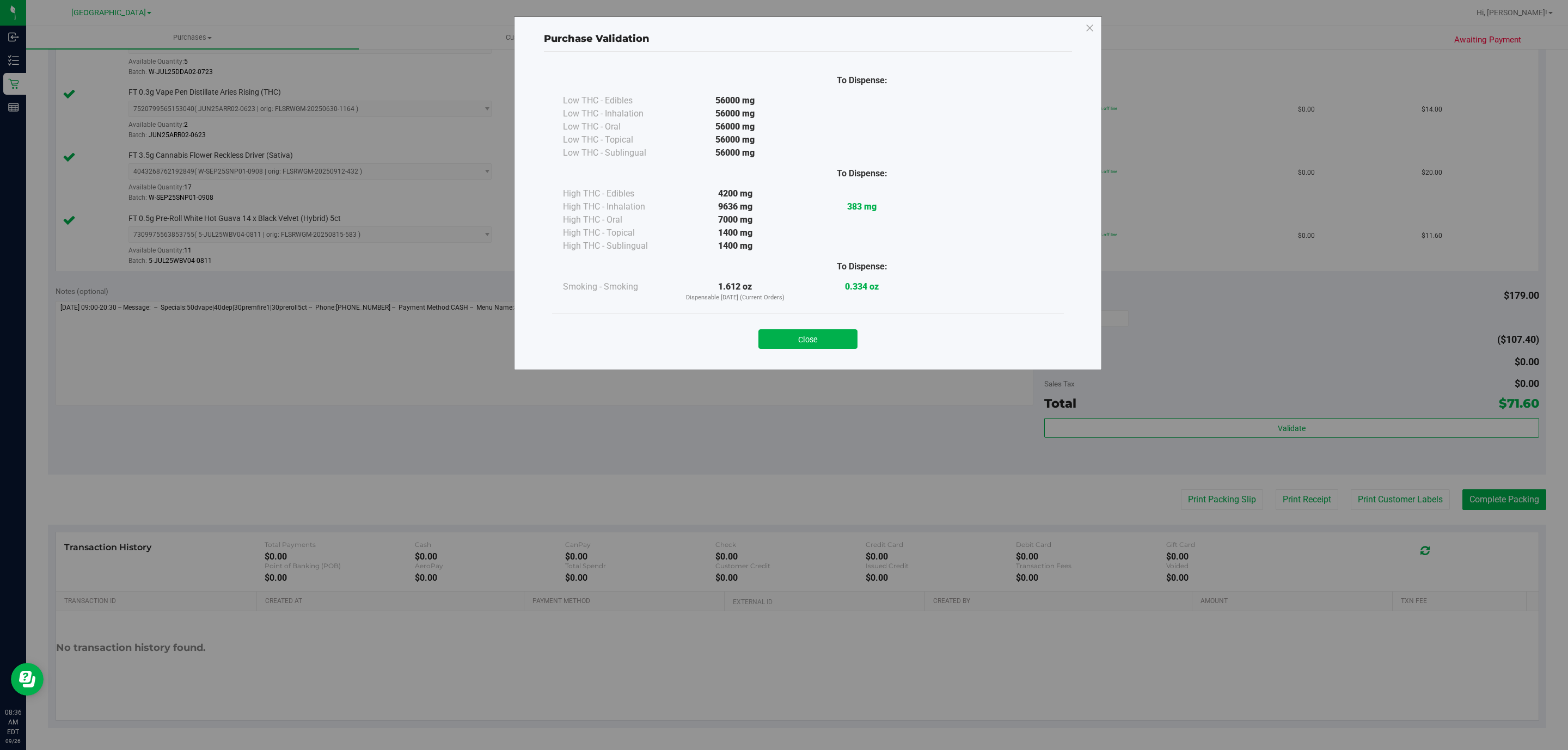
click at [817, 333] on button "Close" at bounding box center [807, 339] width 99 height 20
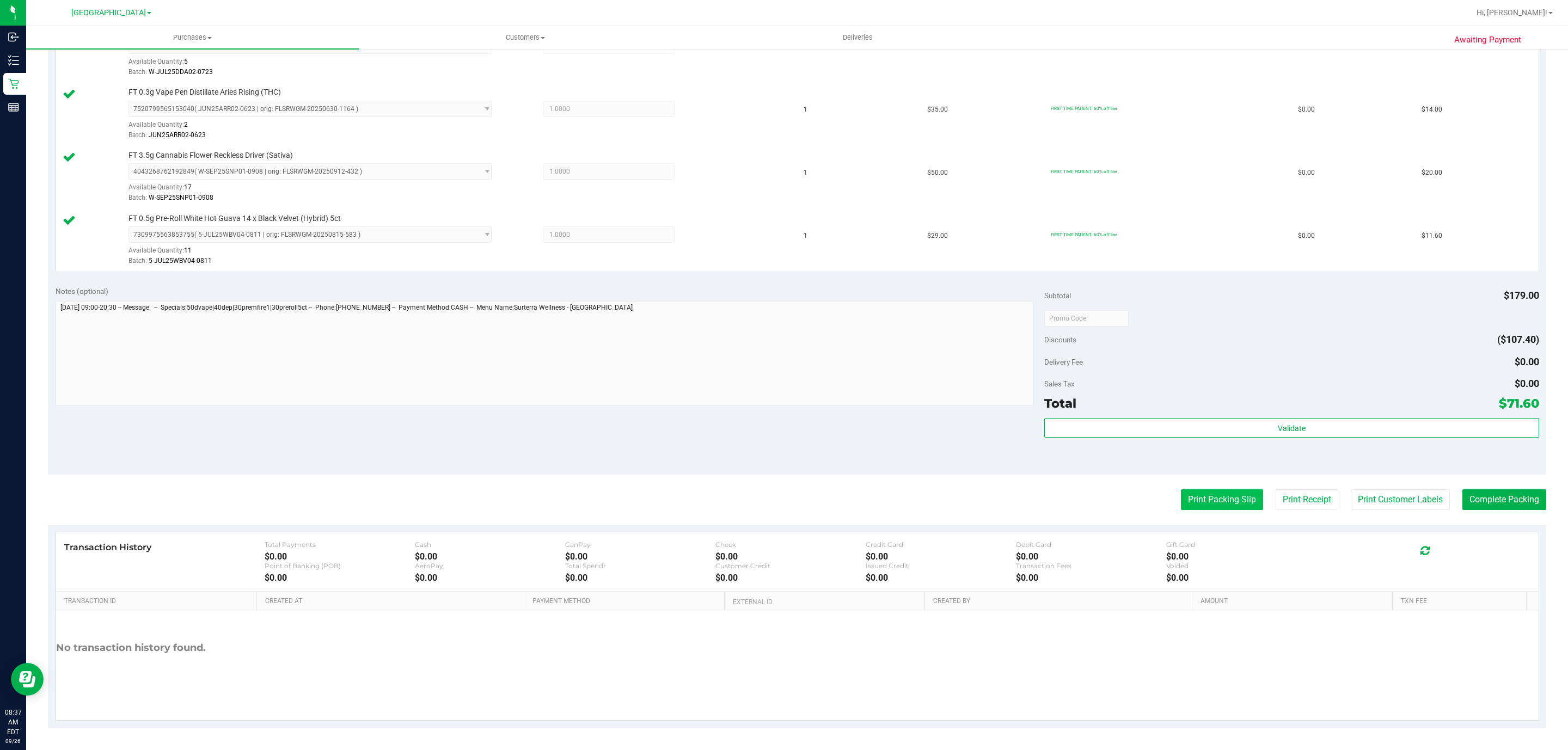
click at [1181, 500] on button "Print Packing Slip" at bounding box center [1221, 499] width 82 height 20
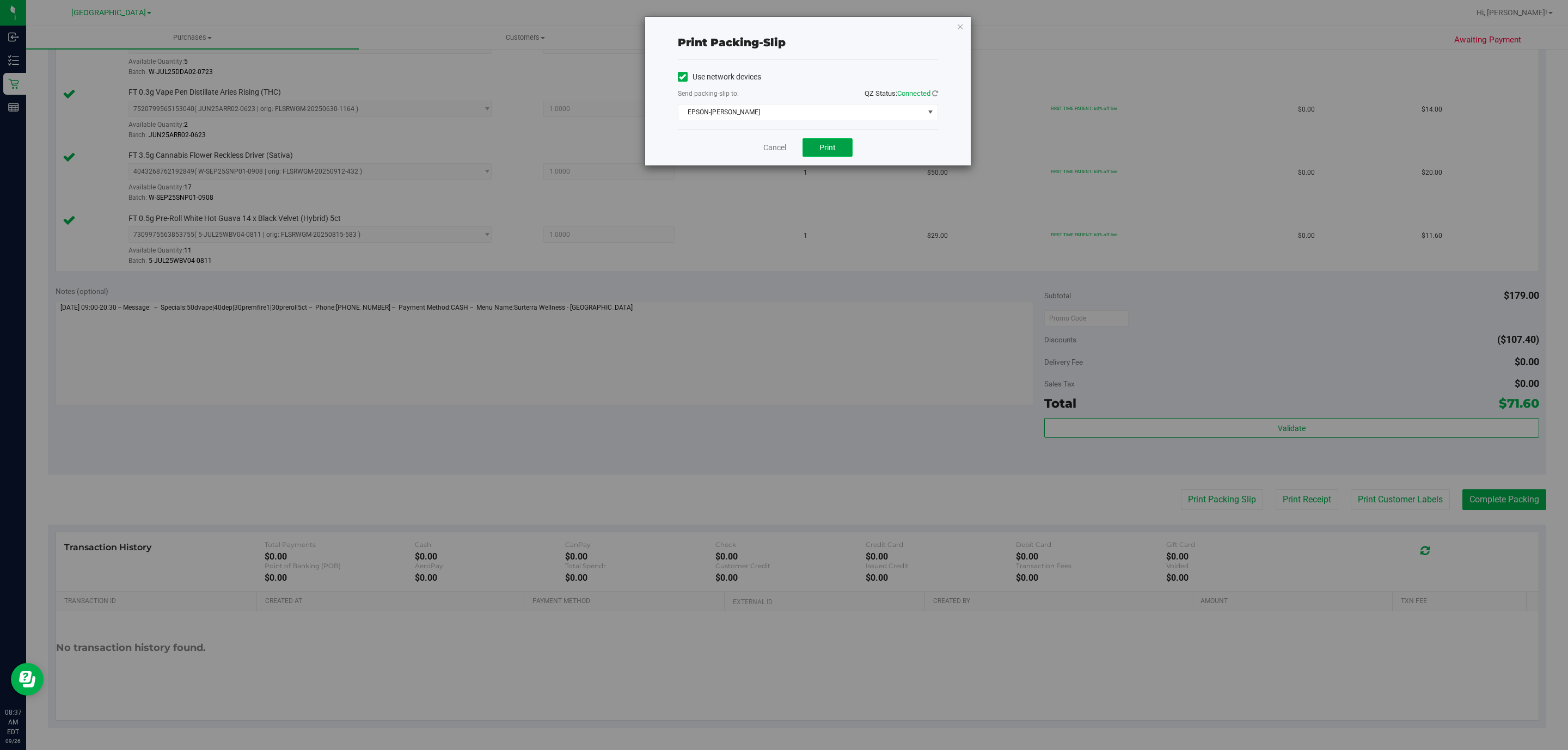
click at [820, 149] on span "Print" at bounding box center [827, 147] width 16 height 9
click at [970, 27] on div "Print packing-slip Use network devices Send packing-slip to: QZ Status: Connect…" at bounding box center [807, 91] width 326 height 149
click at [960, 30] on icon "button" at bounding box center [960, 26] width 8 height 13
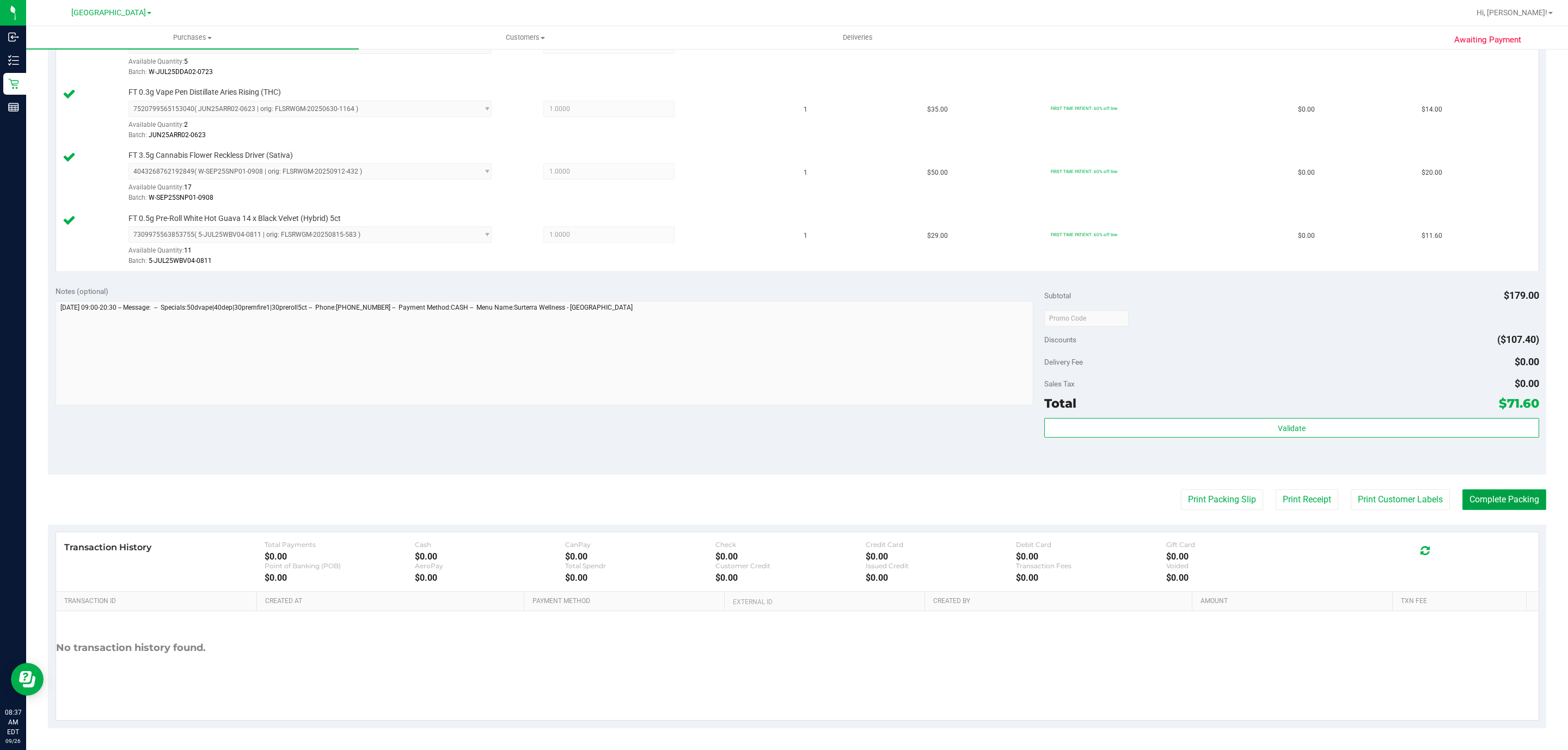
click at [1473, 493] on button "Complete Packing" at bounding box center [1504, 499] width 84 height 20
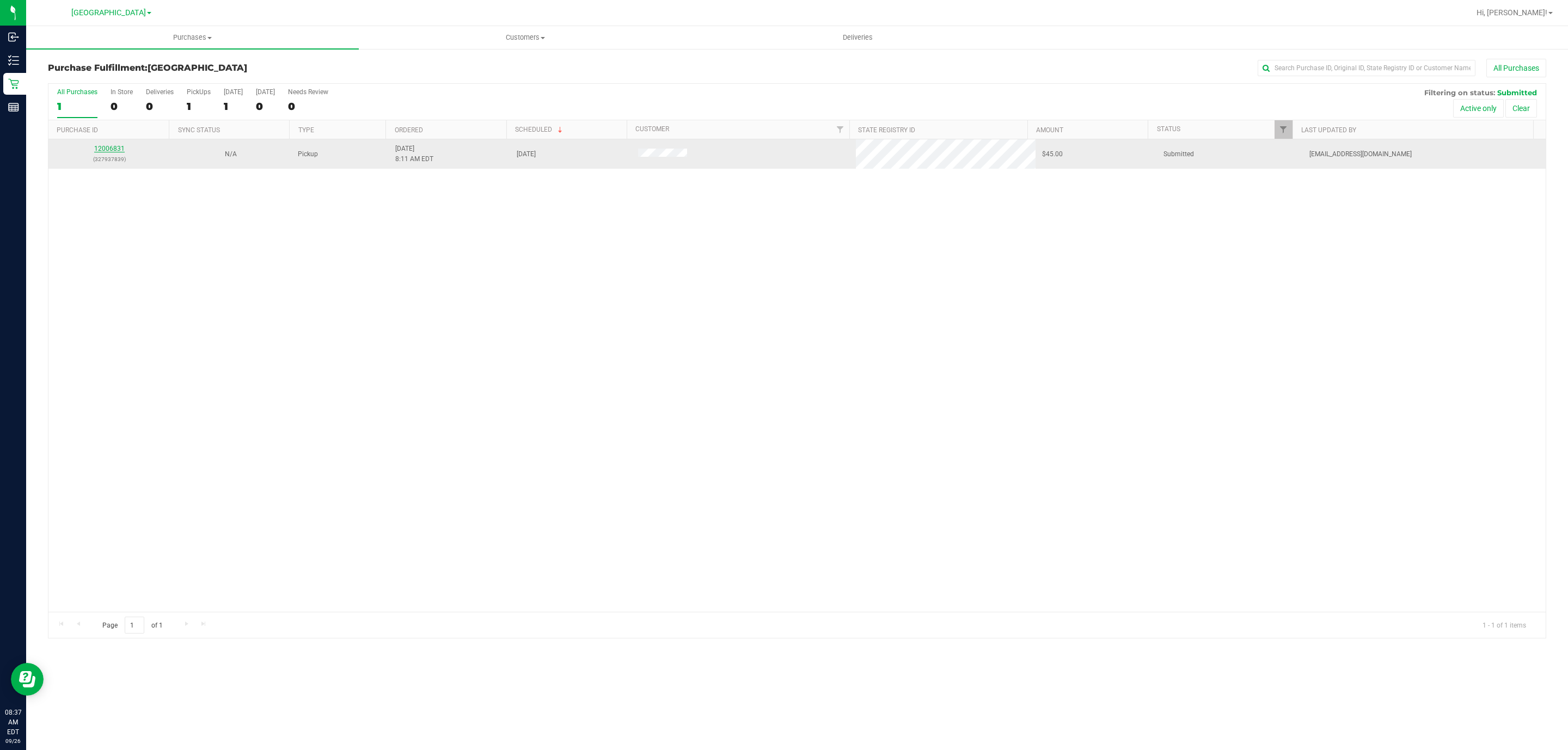
click at [115, 150] on link "12006831" at bounding box center [109, 149] width 31 height 8
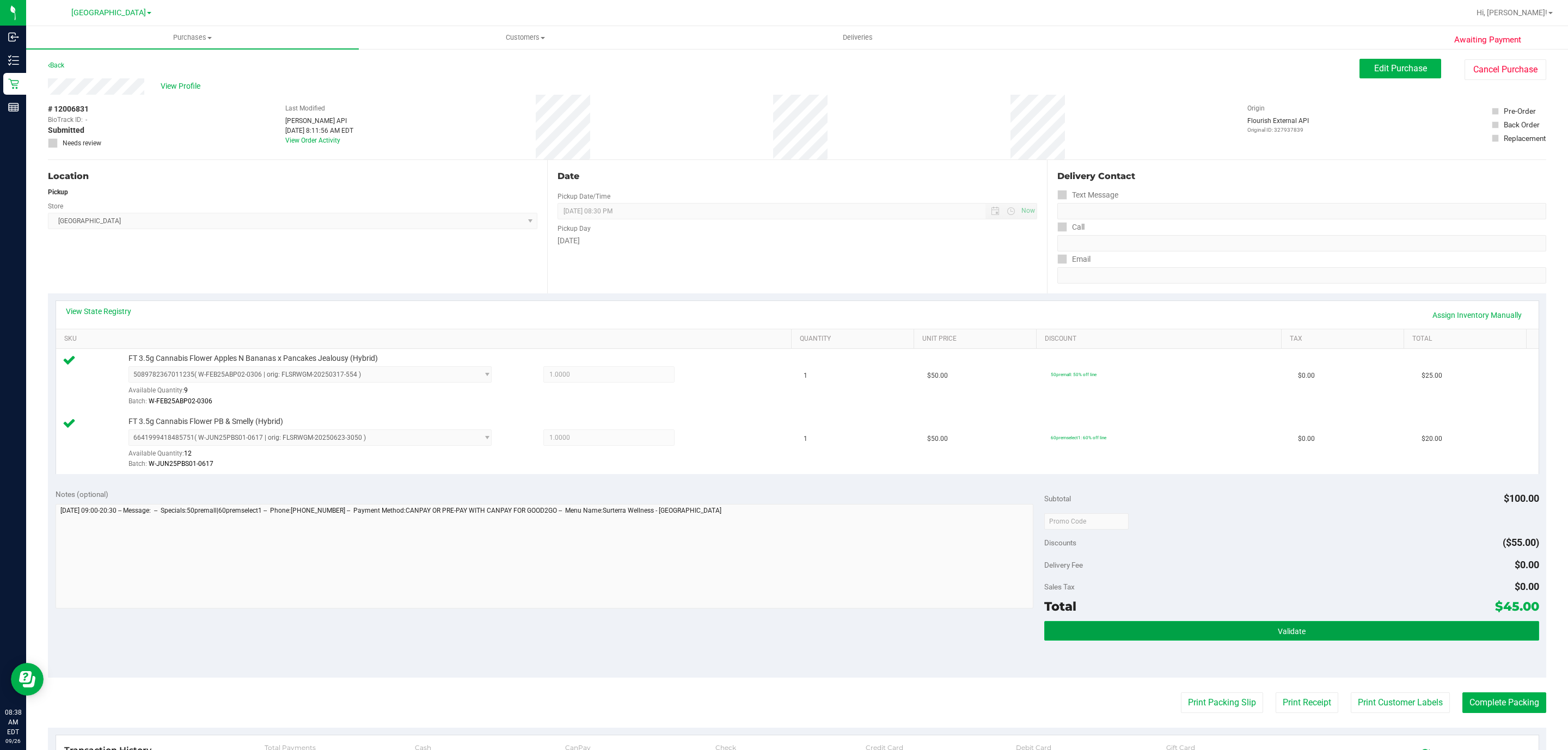
click at [1251, 630] on button "Validate" at bounding box center [1291, 630] width 494 height 20
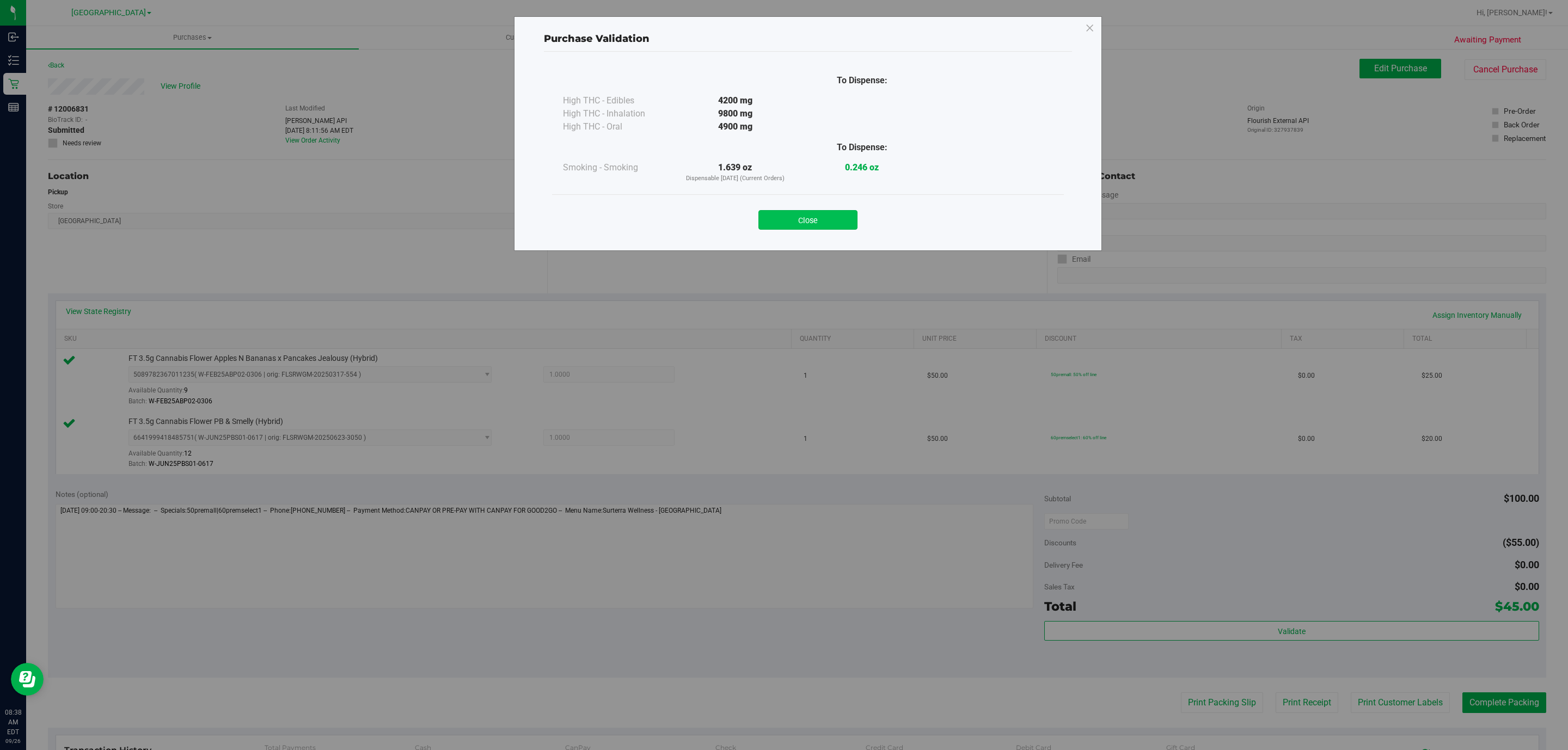
click at [841, 219] on button "Close" at bounding box center [807, 220] width 99 height 20
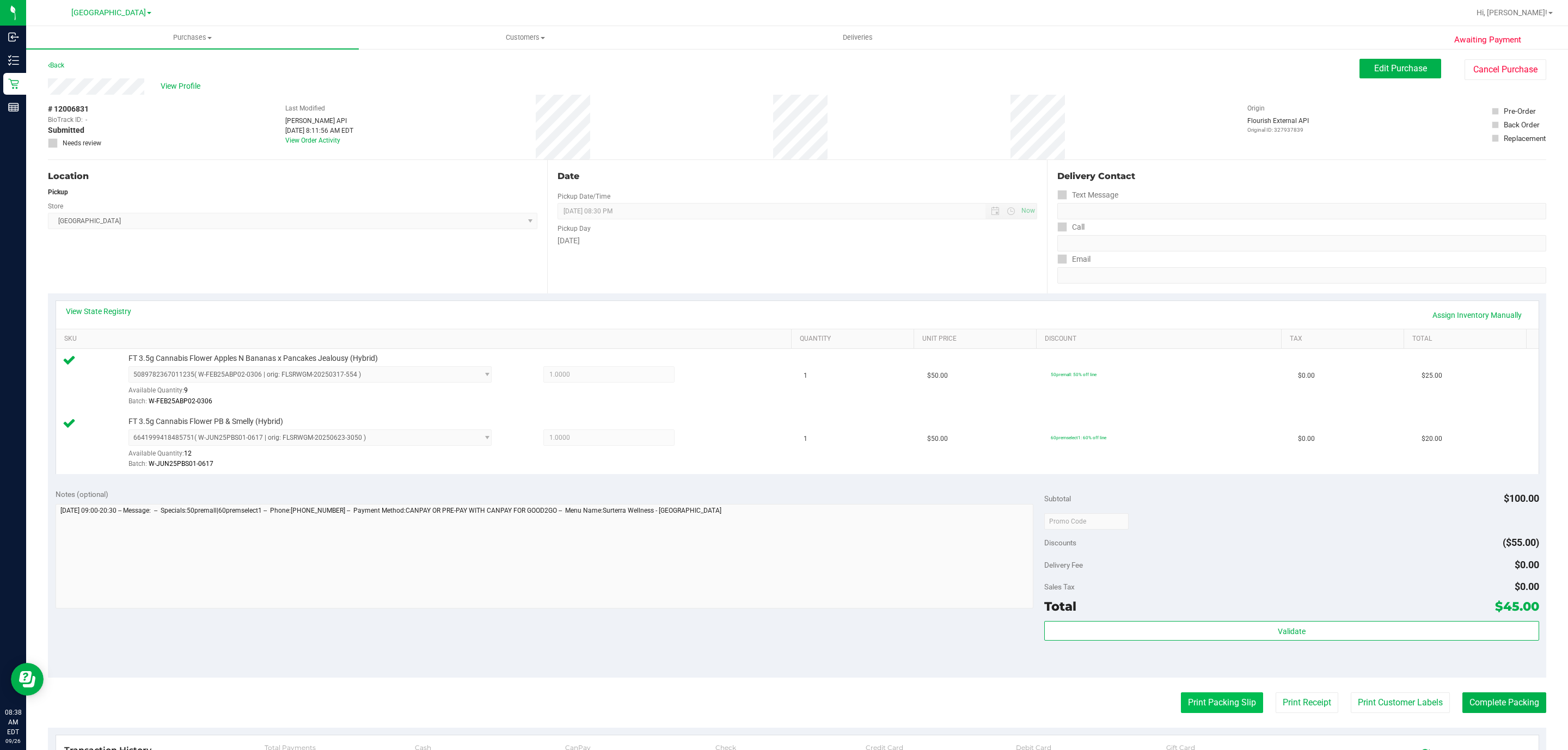
click at [1203, 694] on button "Print Packing Slip" at bounding box center [1221, 702] width 82 height 20
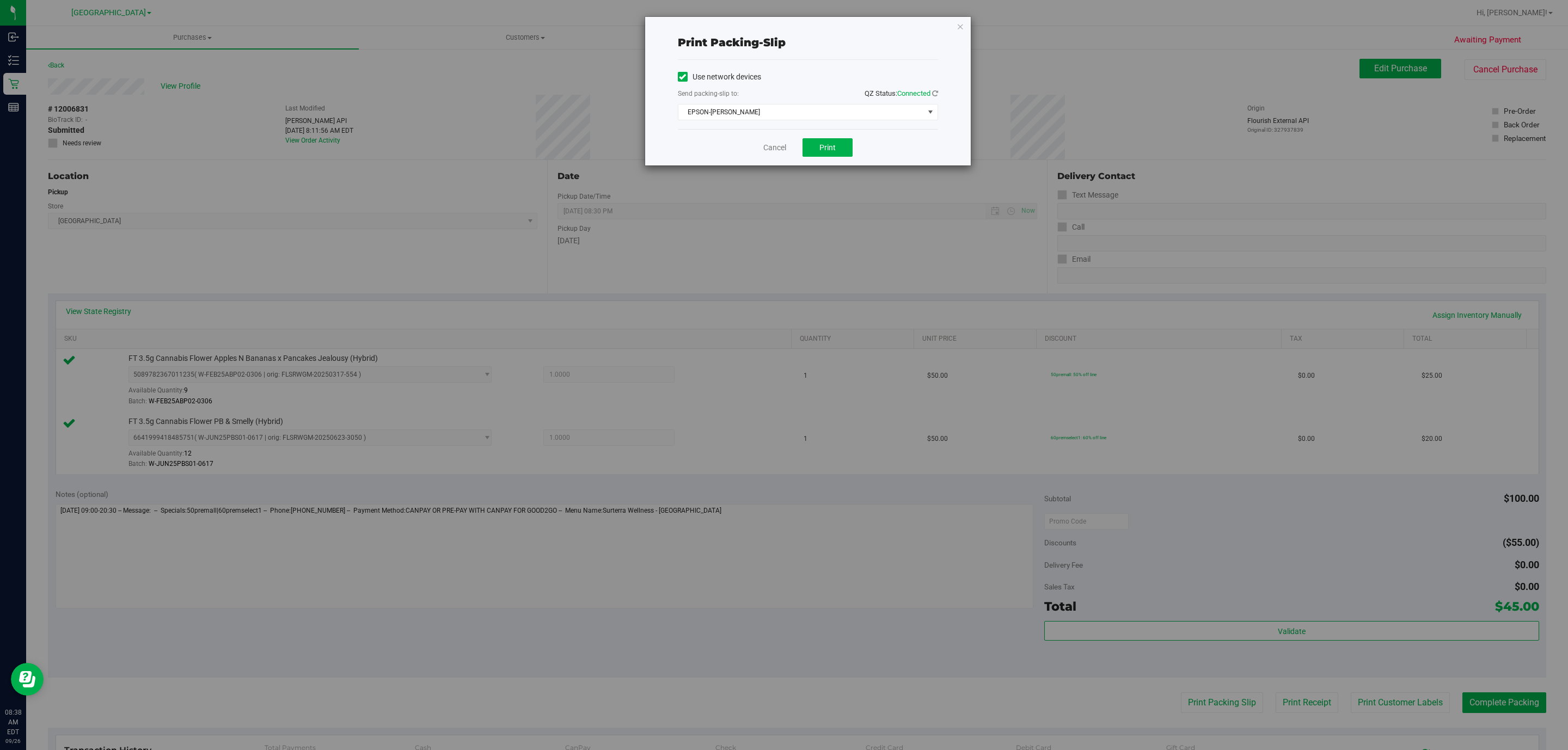
click at [827, 135] on div "Cancel Print" at bounding box center [807, 147] width 261 height 37
click at [830, 155] on button "Print" at bounding box center [828, 148] width 50 height 19
click at [958, 23] on icon "button" at bounding box center [960, 26] width 8 height 13
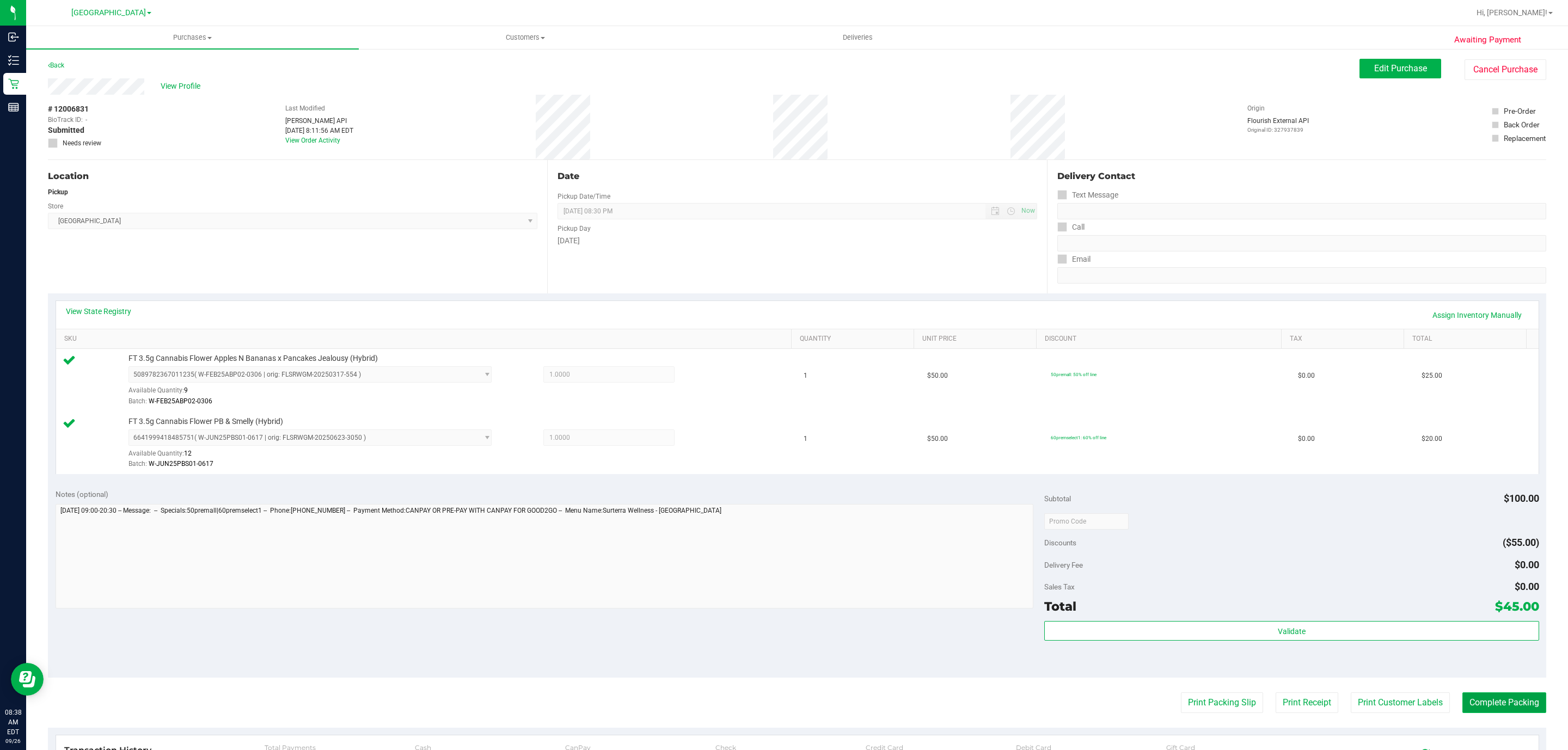
click at [1512, 712] on button "Complete Packing" at bounding box center [1504, 702] width 84 height 20
